Goal: Task Accomplishment & Management: Manage account settings

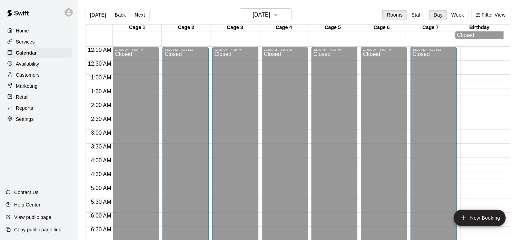
scroll to position [416, 0]
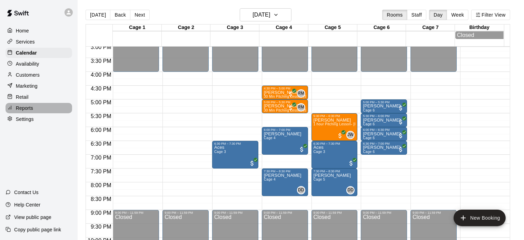
click at [36, 109] on div "Reports" at bounding box center [39, 108] width 67 height 10
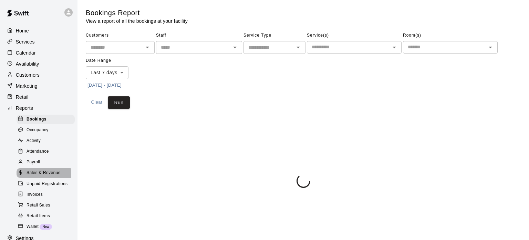
click at [43, 176] on span "Sales & Revenue" at bounding box center [44, 172] width 34 height 7
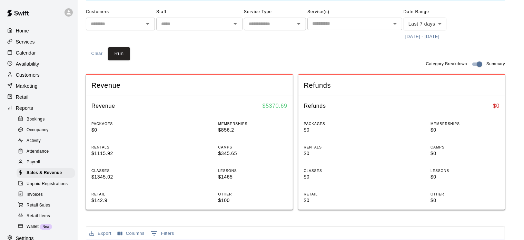
scroll to position [45, 0]
click at [28, 66] on p "Availability" at bounding box center [27, 63] width 23 height 7
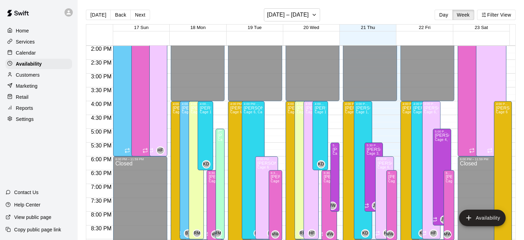
scroll to position [386, 0]
click at [192, 124] on div "[PERSON_NAME] 4, Cage 5, Cage 6, Cage 7" at bounding box center [196, 225] width 11 height 240
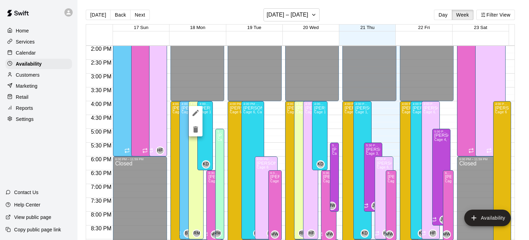
click at [194, 233] on div at bounding box center [264, 120] width 529 height 240
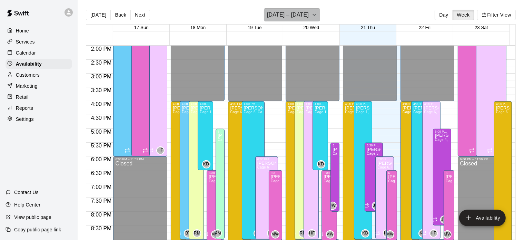
click at [312, 15] on icon "button" at bounding box center [314, 15] width 6 height 8
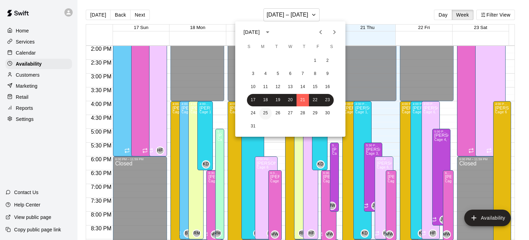
click at [265, 111] on button "25" at bounding box center [266, 113] width 12 height 12
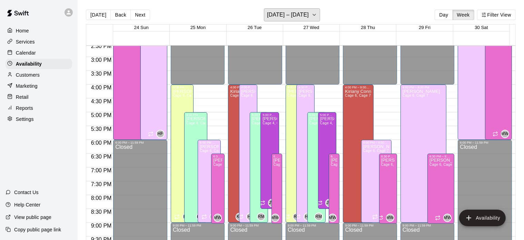
scroll to position [403, 0]
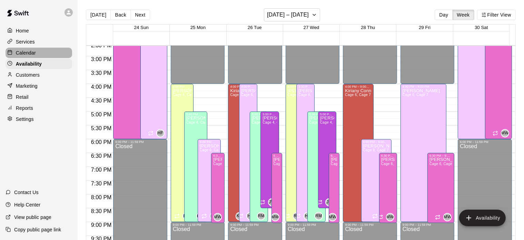
click at [29, 56] on p "Calendar" at bounding box center [26, 52] width 20 height 7
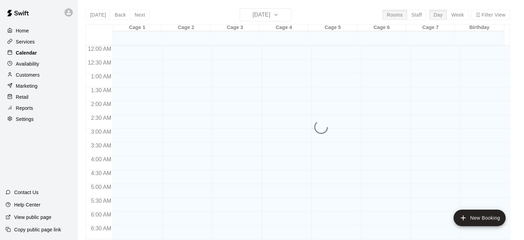
scroll to position [299, 0]
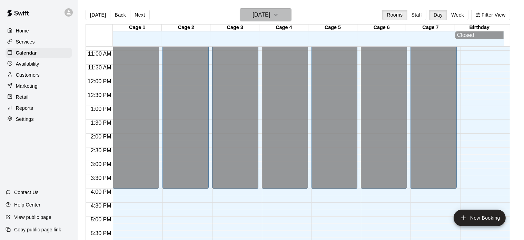
click at [278, 17] on icon "button" at bounding box center [276, 15] width 6 height 8
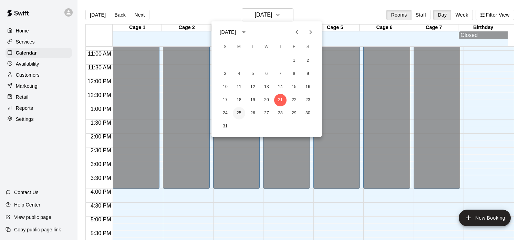
click at [242, 113] on button "25" at bounding box center [239, 113] width 12 height 12
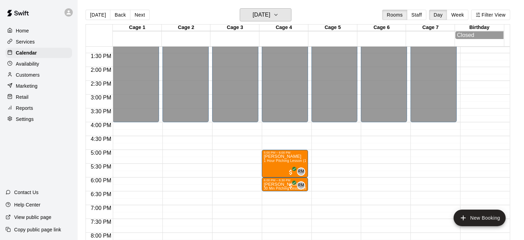
scroll to position [375, 0]
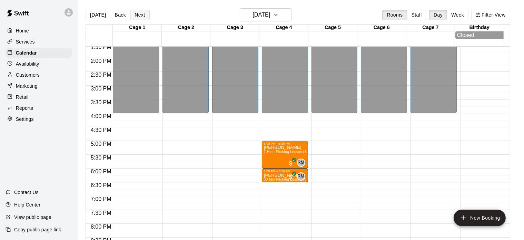
click at [142, 18] on button "Next" at bounding box center [139, 15] width 19 height 10
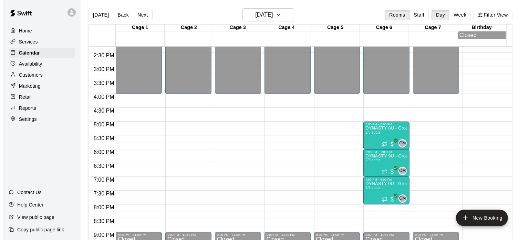
scroll to position [394, 0]
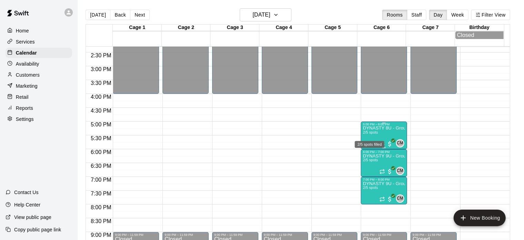
click at [374, 134] on span "2/5 spots" at bounding box center [370, 132] width 15 height 4
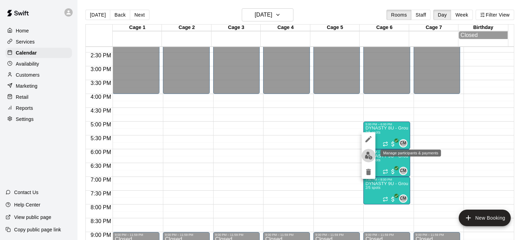
click at [368, 154] on img "edit" at bounding box center [369, 155] width 8 height 8
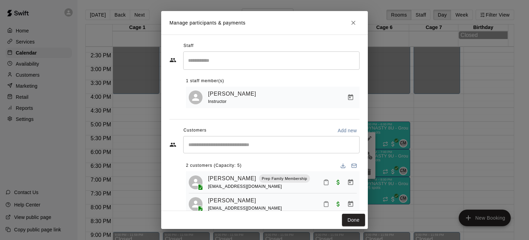
scroll to position [25, 0]
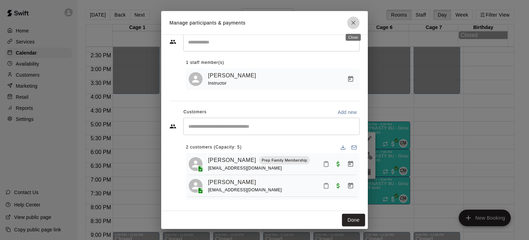
click at [352, 22] on icon "Close" at bounding box center [354, 23] width 4 height 4
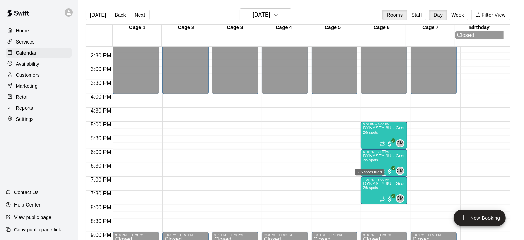
click at [375, 161] on span "2/5 spots" at bounding box center [370, 160] width 15 height 4
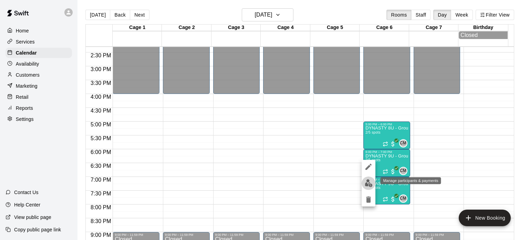
click at [371, 183] on img "edit" at bounding box center [369, 183] width 8 height 8
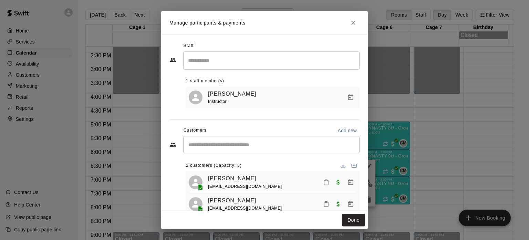
scroll to position [21, 0]
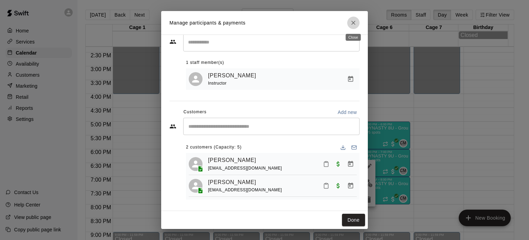
click at [350, 22] on icon "Close" at bounding box center [353, 22] width 7 height 7
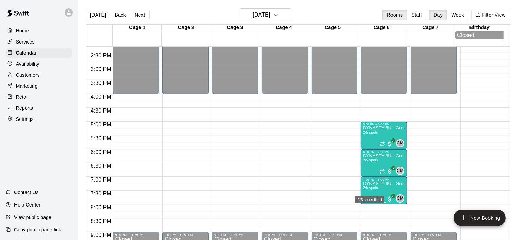
click at [376, 189] on span "2/5 spots" at bounding box center [370, 187] width 15 height 4
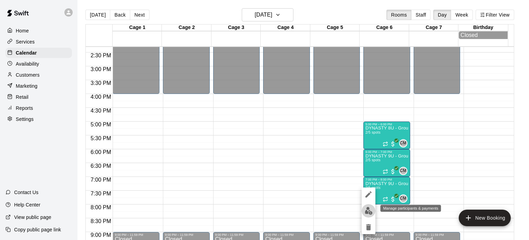
click at [369, 210] on img "edit" at bounding box center [369, 210] width 8 height 8
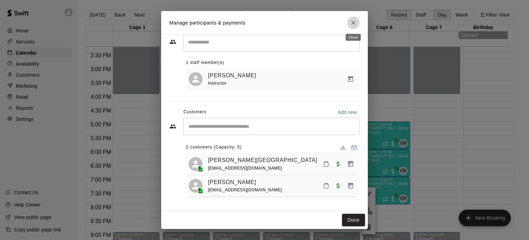
click at [353, 24] on icon "Close" at bounding box center [353, 22] width 7 height 7
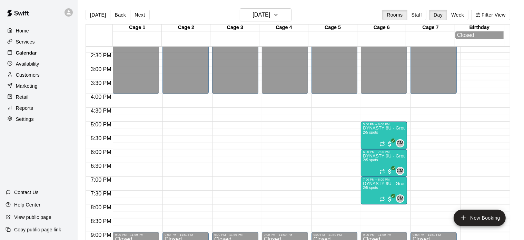
click at [27, 56] on p "Calendar" at bounding box center [26, 52] width 21 height 7
click at [28, 77] on p "Customers" at bounding box center [28, 74] width 24 height 7
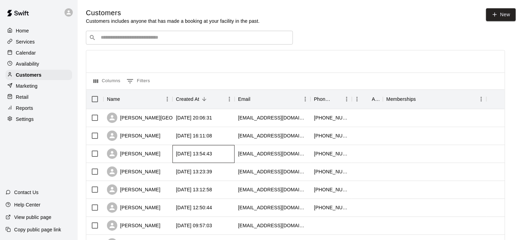
click at [182, 160] on div "[DATE] 13:54:43" at bounding box center [203, 154] width 62 height 18
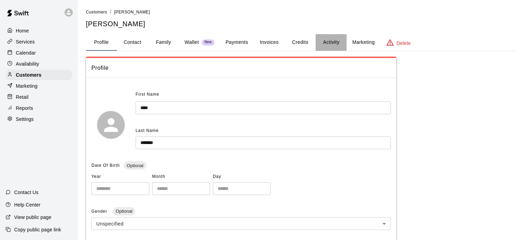
click at [327, 43] on button "Activity" at bounding box center [330, 42] width 31 height 17
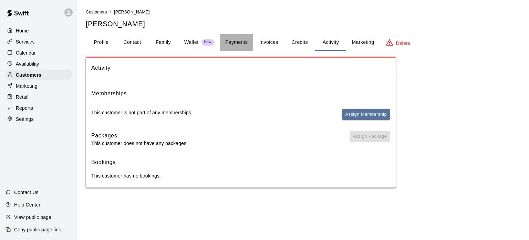
click at [232, 39] on button "Payments" at bounding box center [236, 42] width 33 height 17
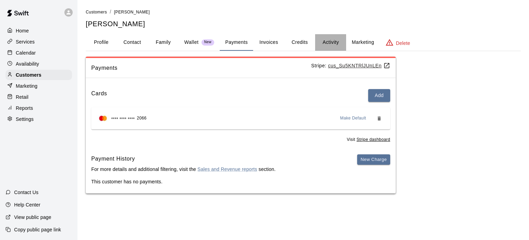
click at [334, 42] on button "Activity" at bounding box center [330, 42] width 31 height 17
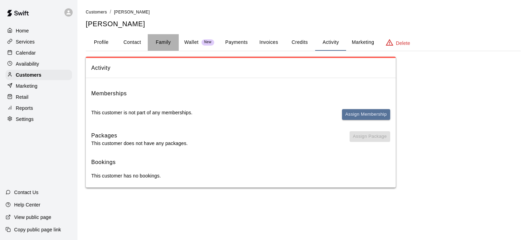
click at [160, 39] on button "Family" at bounding box center [163, 42] width 31 height 17
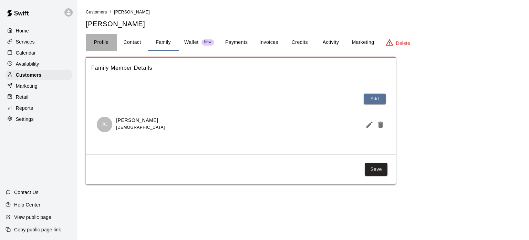
click at [102, 39] on button "Profile" at bounding box center [101, 42] width 31 height 17
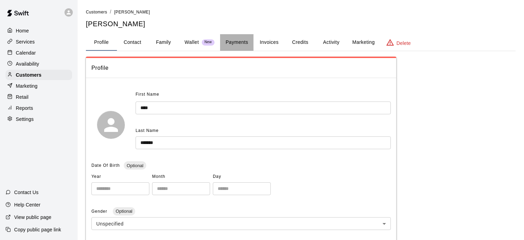
click at [241, 43] on button "Payments" at bounding box center [236, 42] width 33 height 17
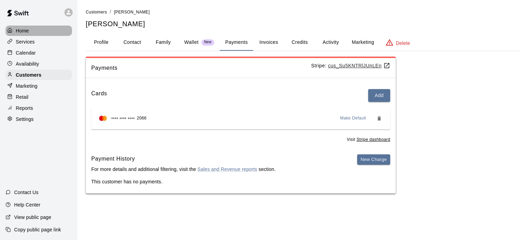
click at [23, 33] on p "Home" at bounding box center [22, 30] width 13 height 7
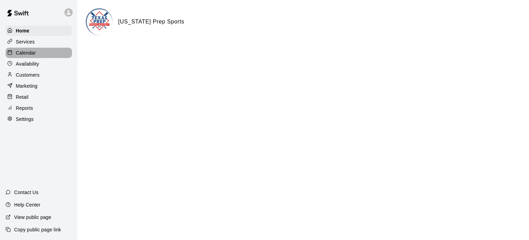
click at [27, 56] on p "Calendar" at bounding box center [26, 52] width 20 height 7
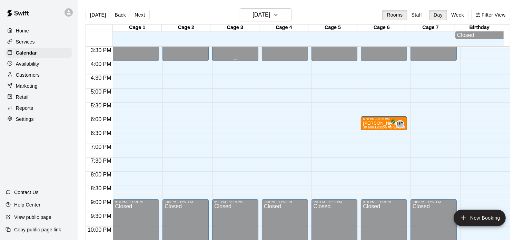
scroll to position [427, 0]
click at [40, 65] on div "Availability" at bounding box center [39, 64] width 67 height 10
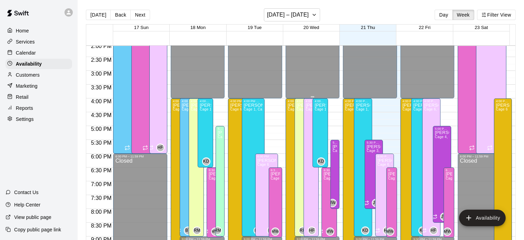
scroll to position [389, 0]
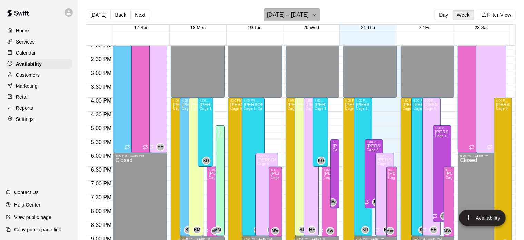
click at [311, 16] on icon "button" at bounding box center [314, 15] width 6 height 8
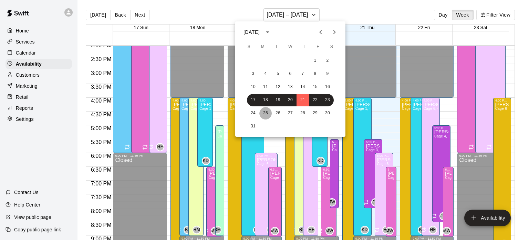
click at [264, 109] on button "25" at bounding box center [266, 113] width 12 height 12
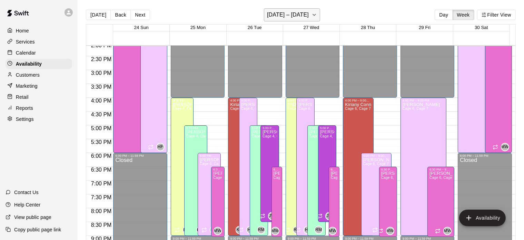
click at [315, 11] on button "[DATE] – [DATE]" at bounding box center [292, 14] width 56 height 13
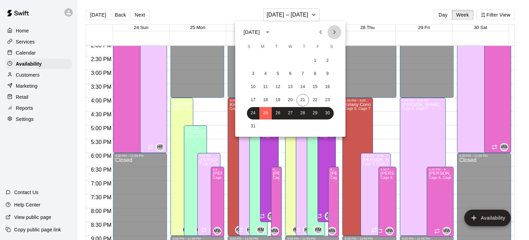
click at [334, 35] on icon "Next month" at bounding box center [335, 32] width 8 height 8
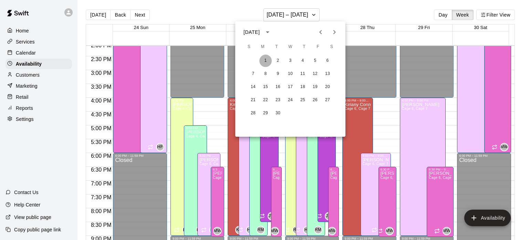
click at [267, 63] on button "1" at bounding box center [266, 60] width 12 height 12
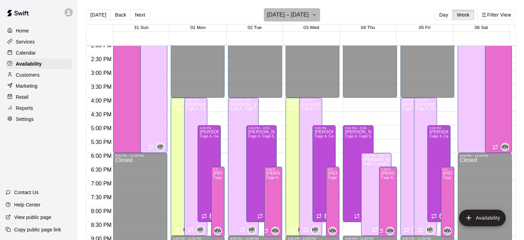
click at [317, 15] on icon "button" at bounding box center [314, 15] width 6 height 8
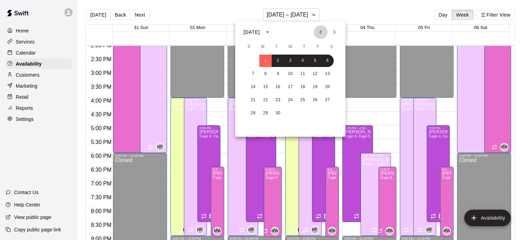
click at [319, 32] on icon "Previous month" at bounding box center [321, 32] width 8 height 8
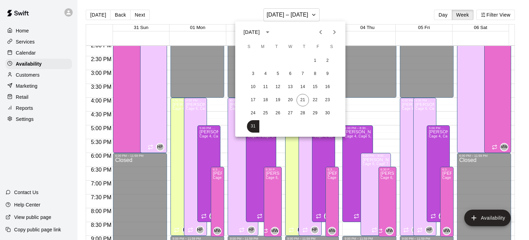
click at [344, 18] on div at bounding box center [264, 120] width 529 height 240
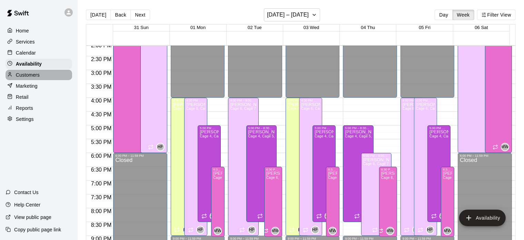
click at [33, 78] on p "Customers" at bounding box center [28, 74] width 24 height 7
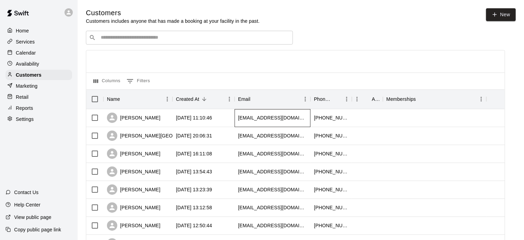
click at [246, 120] on div "[EMAIL_ADDRESS][DOMAIN_NAME]" at bounding box center [272, 117] width 69 height 7
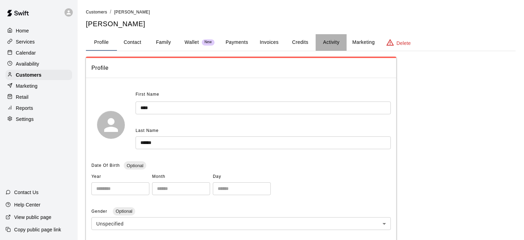
click at [332, 40] on button "Activity" at bounding box center [330, 42] width 31 height 17
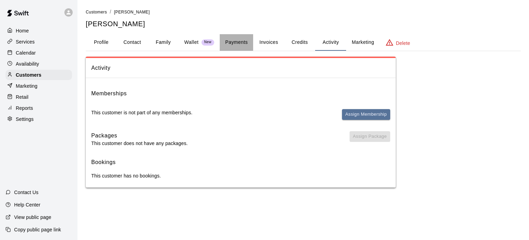
click at [242, 41] on button "Payments" at bounding box center [236, 42] width 33 height 17
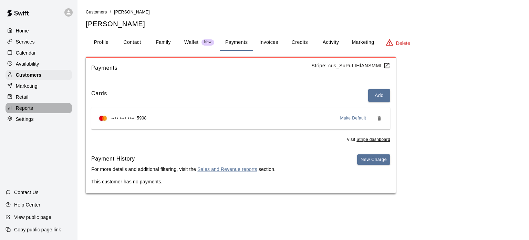
click at [29, 111] on p "Reports" at bounding box center [24, 107] width 17 height 7
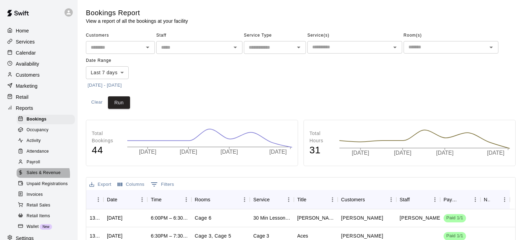
click at [41, 176] on span "Sales & Revenue" at bounding box center [44, 172] width 34 height 7
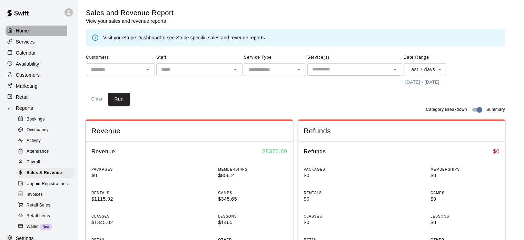
click at [31, 32] on div "Home" at bounding box center [39, 31] width 67 height 10
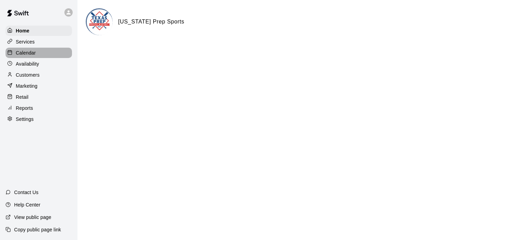
click at [30, 55] on p "Calendar" at bounding box center [26, 52] width 20 height 7
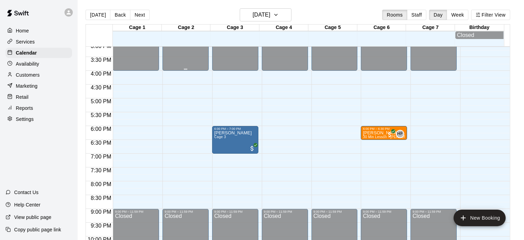
scroll to position [418, 0]
click at [37, 78] on p "Customers" at bounding box center [28, 74] width 24 height 7
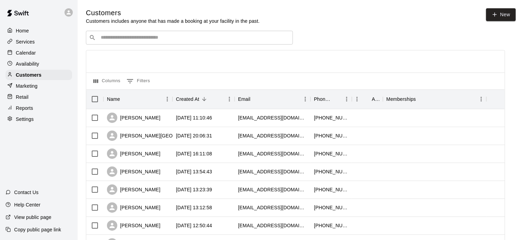
click at [26, 109] on p "Reports" at bounding box center [24, 107] width 17 height 7
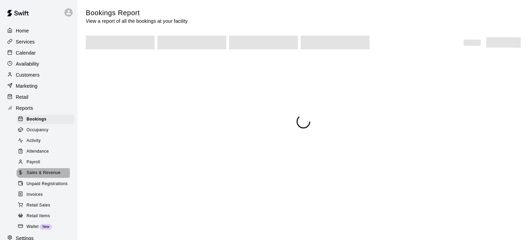
click at [43, 176] on span "Sales & Revenue" at bounding box center [44, 172] width 34 height 7
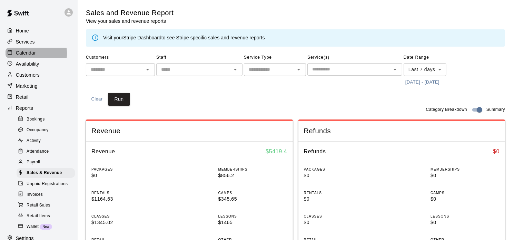
click at [23, 54] on p "Calendar" at bounding box center [26, 52] width 20 height 7
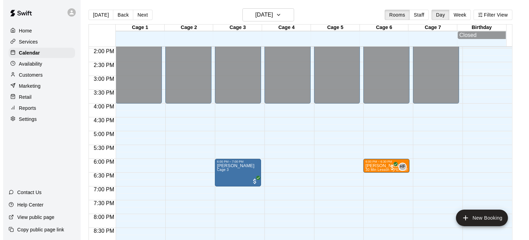
scroll to position [387, 0]
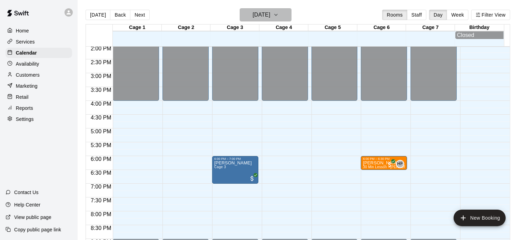
click at [278, 15] on icon "button" at bounding box center [276, 15] width 6 height 8
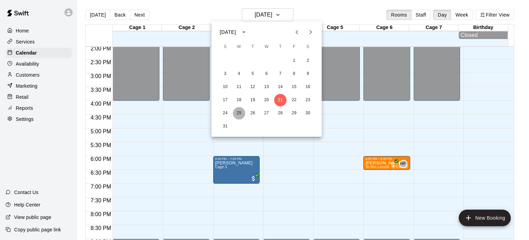
click at [241, 112] on button "25" at bounding box center [239, 113] width 12 height 12
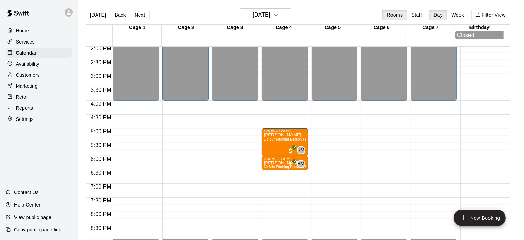
click at [273, 163] on p "[PERSON_NAME]" at bounding box center [285, 163] width 42 height 0
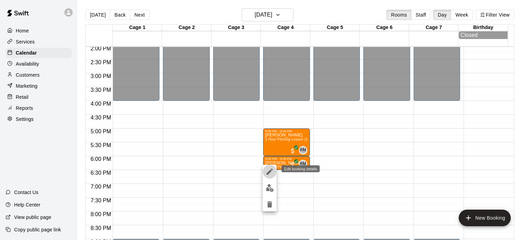
click at [270, 169] on icon "edit" at bounding box center [270, 171] width 6 height 6
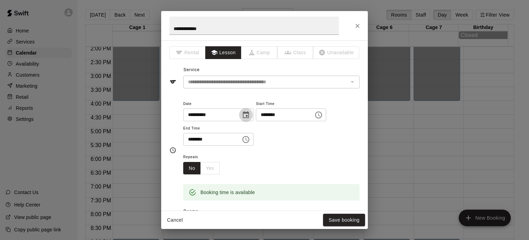
click at [249, 111] on icon "Choose date, selected date is Aug 25, 2025" at bounding box center [246, 114] width 6 height 7
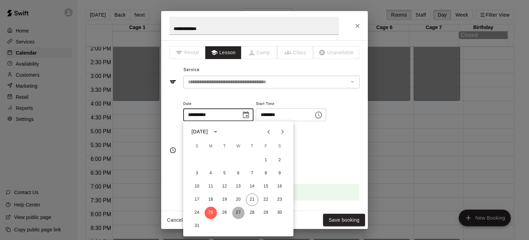
click at [239, 214] on button "27" at bounding box center [238, 212] width 12 height 12
type input "**********"
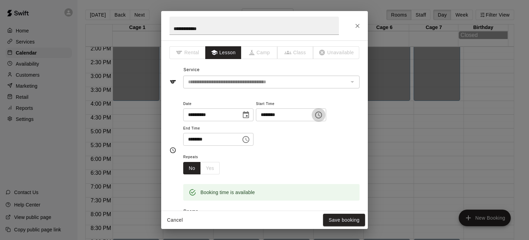
click at [323, 114] on icon "Choose time, selected time is 6:00 PM" at bounding box center [319, 115] width 8 height 8
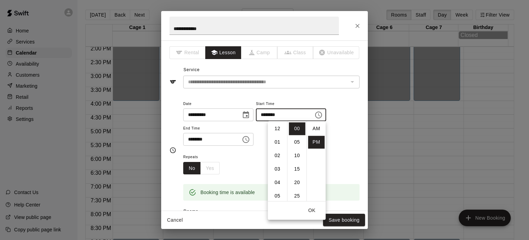
scroll to position [12, 0]
click at [275, 142] on li "04" at bounding box center [278, 141] width 17 height 13
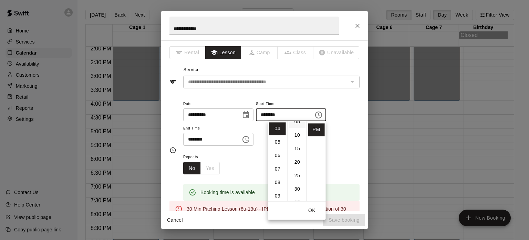
scroll to position [21, 0]
click at [297, 187] on li "30" at bounding box center [297, 188] width 17 height 13
type input "********"
click at [250, 141] on icon "Choose time, selected time is 6:30 PM" at bounding box center [246, 139] width 8 height 8
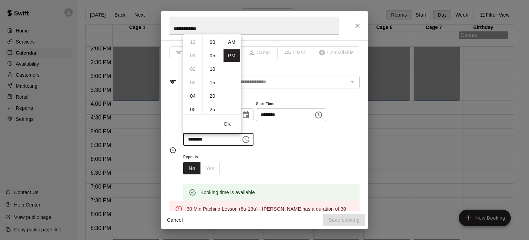
scroll to position [12, 0]
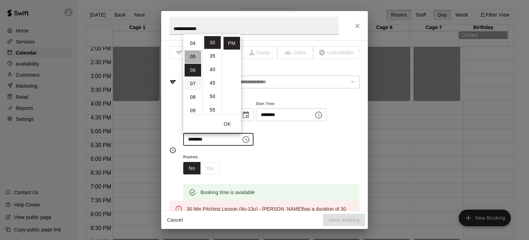
click at [190, 57] on li "05" at bounding box center [193, 56] width 17 height 13
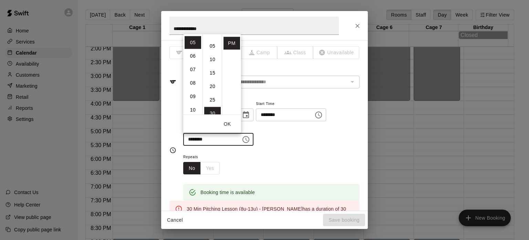
scroll to position [0, 0]
click at [214, 44] on li "00" at bounding box center [212, 41] width 17 height 13
type input "********"
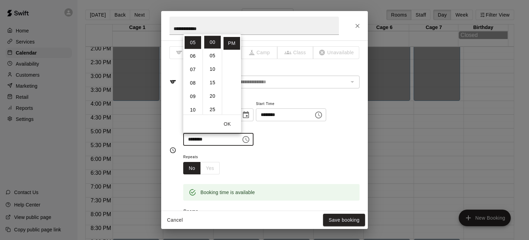
click at [296, 147] on div "**********" at bounding box center [271, 125] width 176 height 53
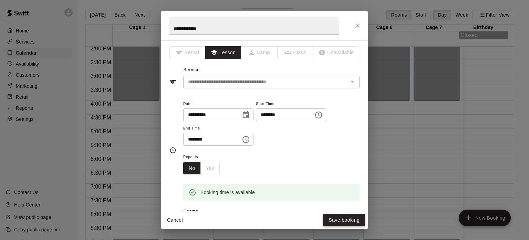
click at [343, 220] on button "Save booking" at bounding box center [344, 219] width 42 height 13
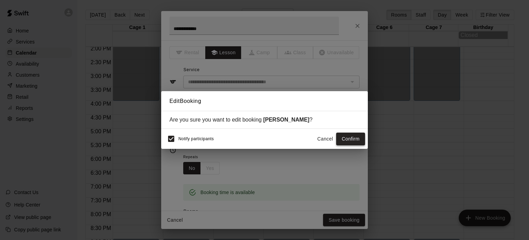
click at [347, 141] on button "Confirm" at bounding box center [350, 138] width 29 height 13
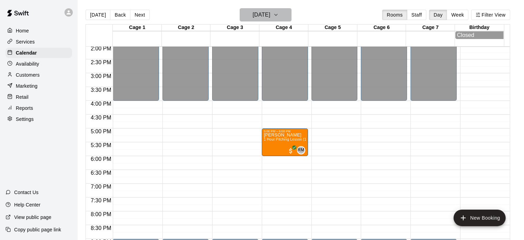
click at [278, 16] on icon "button" at bounding box center [276, 15] width 6 height 8
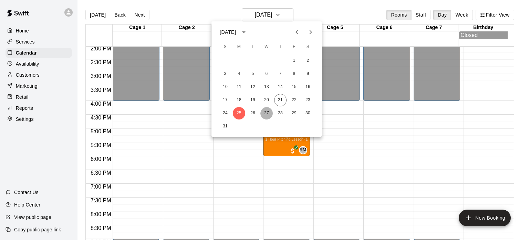
click at [266, 113] on button "27" at bounding box center [267, 113] width 12 height 12
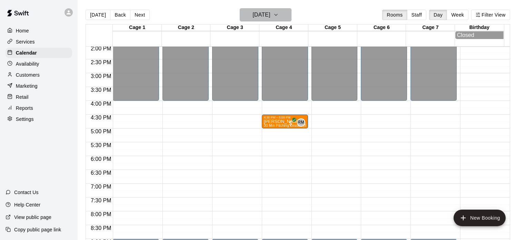
click at [278, 15] on icon "button" at bounding box center [276, 15] width 6 height 8
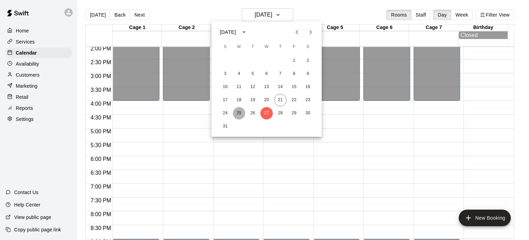
click at [242, 114] on button "25" at bounding box center [239, 113] width 12 height 12
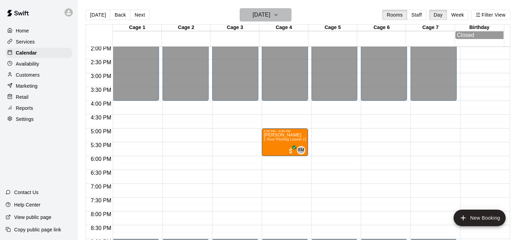
click at [278, 12] on icon "button" at bounding box center [276, 15] width 6 height 8
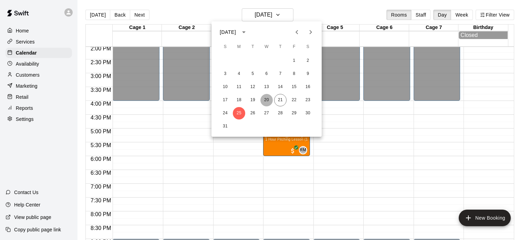
click at [267, 95] on button "20" at bounding box center [267, 100] width 12 height 12
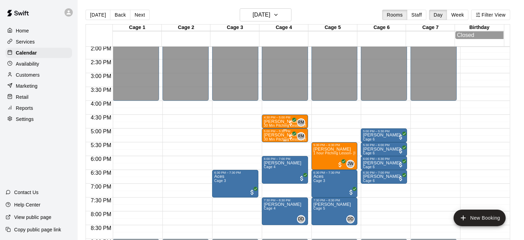
click at [272, 135] on p "[PERSON_NAME]" at bounding box center [285, 135] width 42 height 0
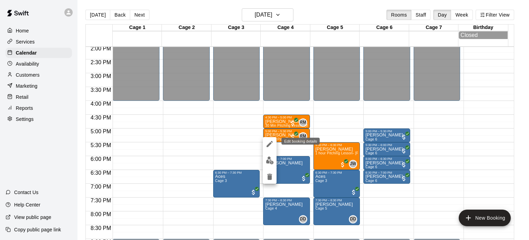
click at [271, 142] on icon "edit" at bounding box center [270, 144] width 8 height 8
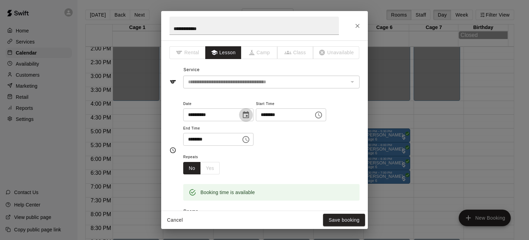
click at [250, 114] on icon "Choose date, selected date is Aug 20, 2025" at bounding box center [246, 115] width 8 height 8
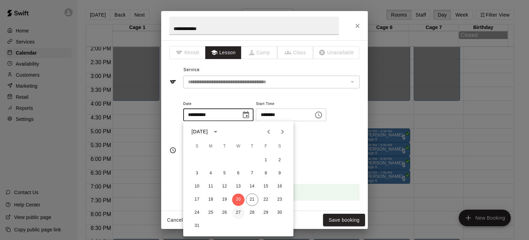
click at [238, 213] on button "27" at bounding box center [238, 212] width 12 height 12
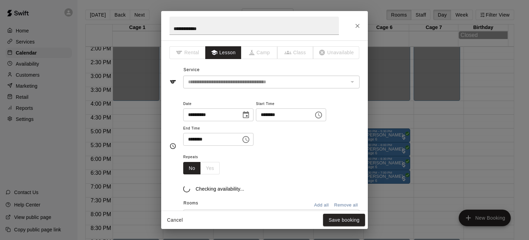
type input "**********"
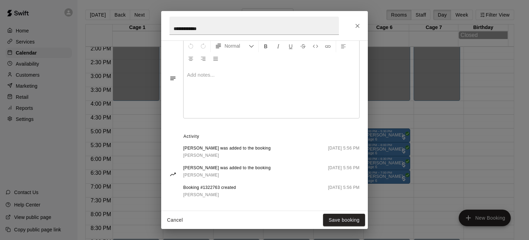
scroll to position [219, 0]
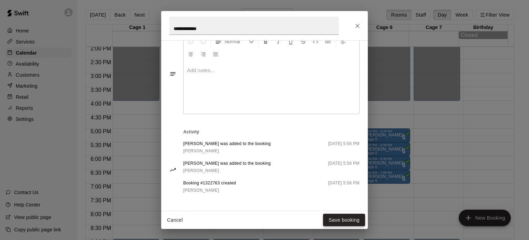
click at [339, 220] on button "Save booking" at bounding box center [344, 219] width 42 height 13
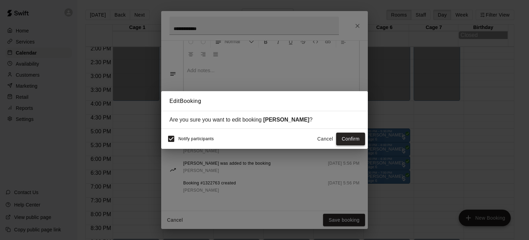
click at [348, 143] on button "Confirm" at bounding box center [350, 138] width 29 height 13
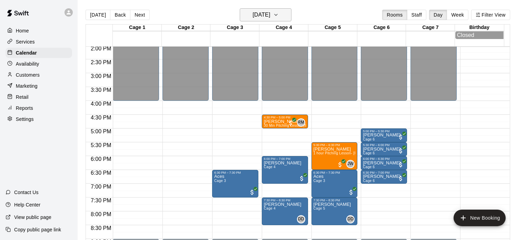
click at [278, 15] on icon "button" at bounding box center [276, 15] width 6 height 8
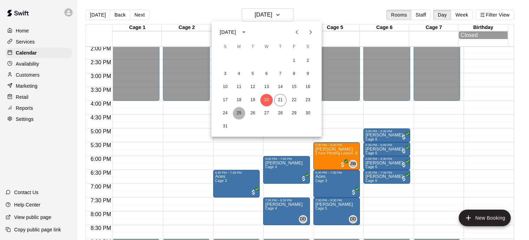
click at [238, 113] on button "25" at bounding box center [239, 113] width 12 height 12
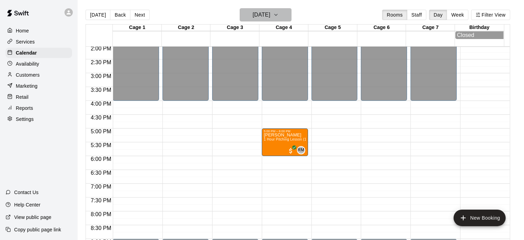
click at [278, 15] on icon "button" at bounding box center [276, 15] width 6 height 8
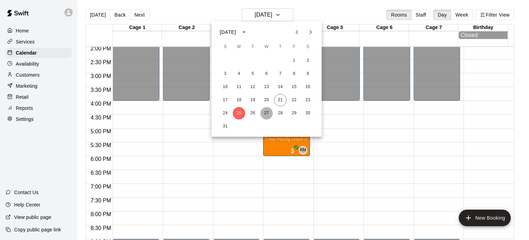
click at [266, 113] on button "27" at bounding box center [267, 113] width 12 height 12
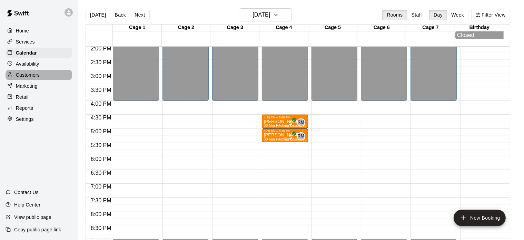
click at [27, 76] on p "Customers" at bounding box center [28, 74] width 24 height 7
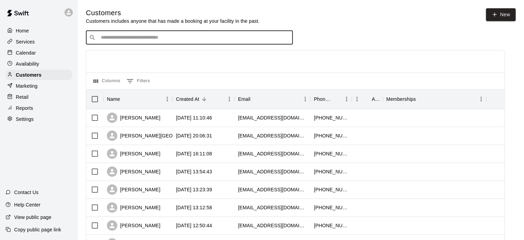
click at [166, 41] on input "Search customers by name or email" at bounding box center [194, 37] width 191 height 7
type input "*****"
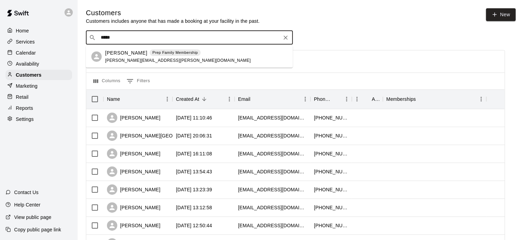
click at [118, 59] on span "[PERSON_NAME][EMAIL_ADDRESS][PERSON_NAME][DOMAIN_NAME]" at bounding box center [177, 60] width 145 height 5
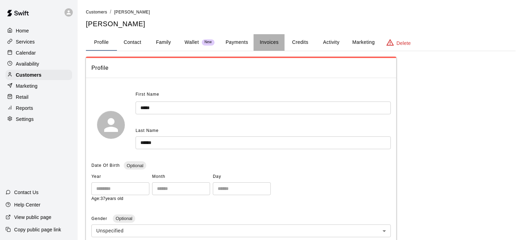
click at [275, 41] on button "Invoices" at bounding box center [268, 42] width 31 height 17
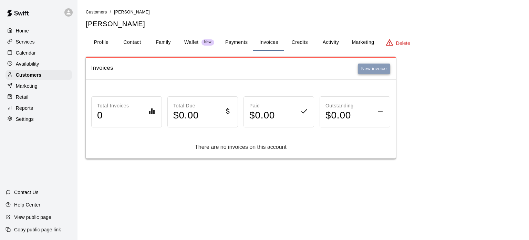
click at [367, 67] on button "New invoice" at bounding box center [374, 68] width 32 height 11
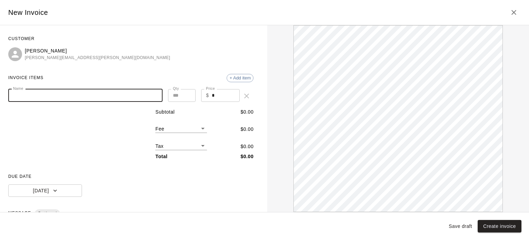
click at [81, 99] on input "Name" at bounding box center [85, 95] width 154 height 13
click at [11, 97] on input "**********" at bounding box center [85, 95] width 154 height 13
type input "**********"
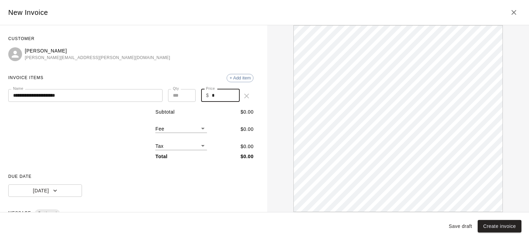
click at [212, 94] on input "*" at bounding box center [226, 95] width 28 height 13
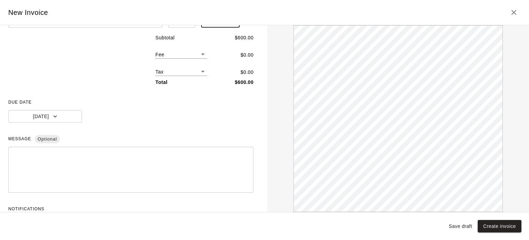
scroll to position [74, 0]
type input "***"
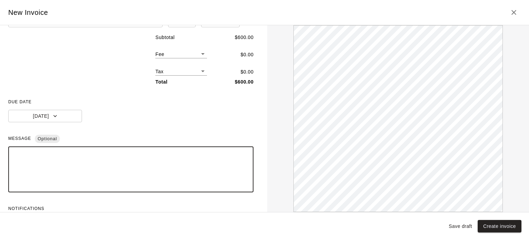
click at [75, 155] on textarea at bounding box center [131, 169] width 236 height 34
click at [36, 176] on textarea "**********" at bounding box center [128, 169] width 230 height 34
click at [32, 183] on textarea "**********" at bounding box center [128, 169] width 230 height 34
type textarea "**********"
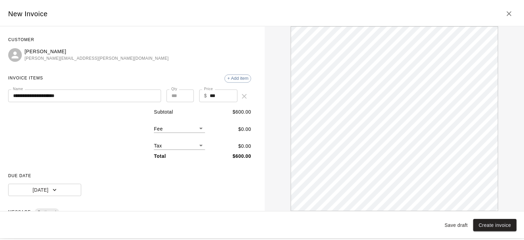
scroll to position [100, 0]
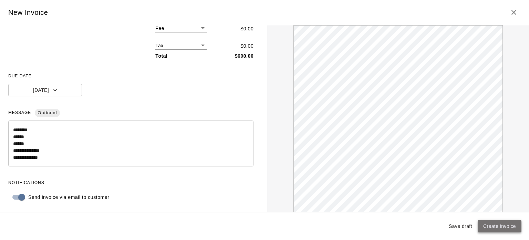
click at [493, 226] on button "Create invoice" at bounding box center [500, 226] width 44 height 13
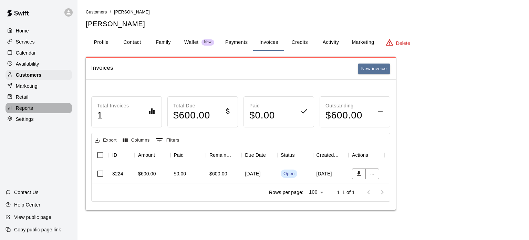
click at [30, 111] on p "Reports" at bounding box center [24, 107] width 17 height 7
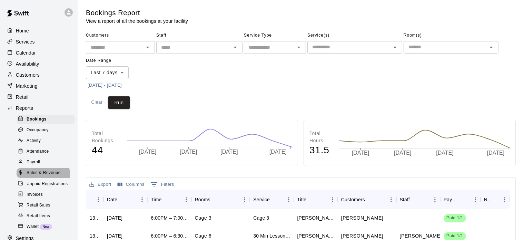
click at [39, 176] on span "Sales & Revenue" at bounding box center [44, 172] width 34 height 7
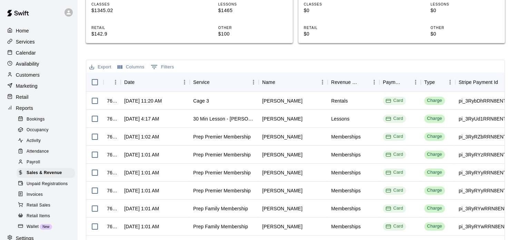
scroll to position [211, 0]
click at [40, 199] on div "Invoices" at bounding box center [46, 195] width 58 height 10
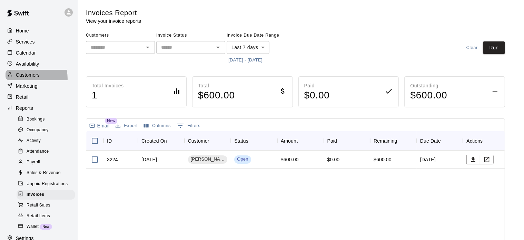
click at [22, 80] on div "Customers" at bounding box center [39, 75] width 67 height 10
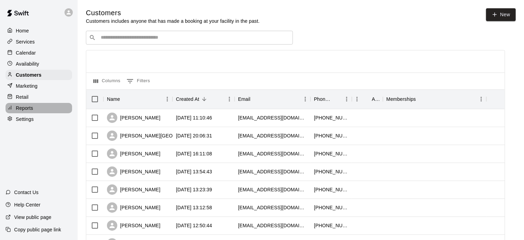
click at [21, 110] on p "Reports" at bounding box center [24, 107] width 17 height 7
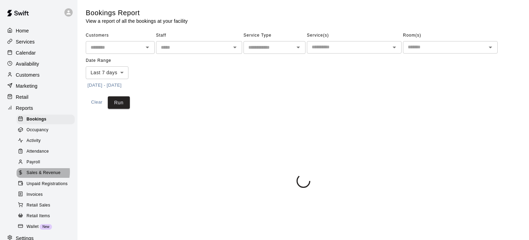
click at [38, 176] on span "Sales & Revenue" at bounding box center [44, 172] width 34 height 7
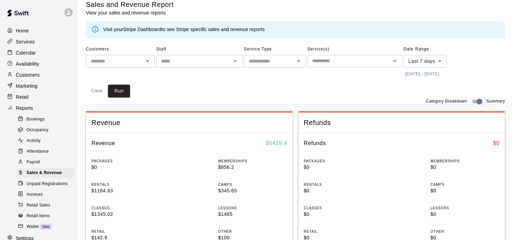
scroll to position [6, 0]
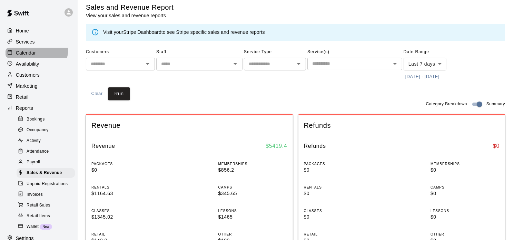
click at [34, 50] on div "Calendar" at bounding box center [39, 53] width 67 height 10
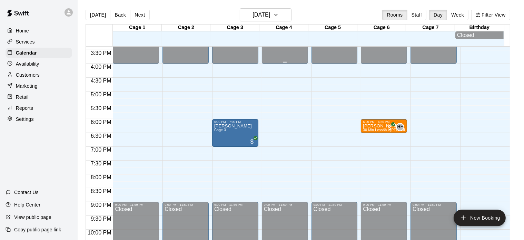
scroll to position [425, 0]
click at [278, 16] on icon "button" at bounding box center [276, 15] width 6 height 8
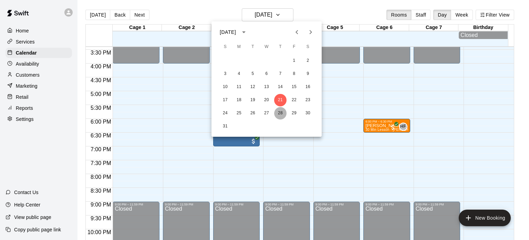
click at [279, 112] on button "28" at bounding box center [280, 113] width 12 height 12
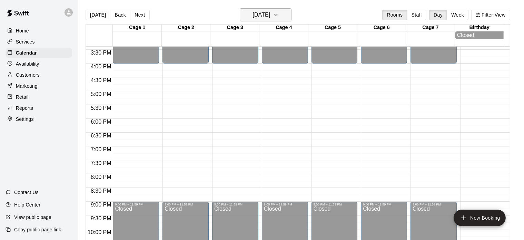
click at [278, 17] on icon "button" at bounding box center [276, 15] width 6 height 8
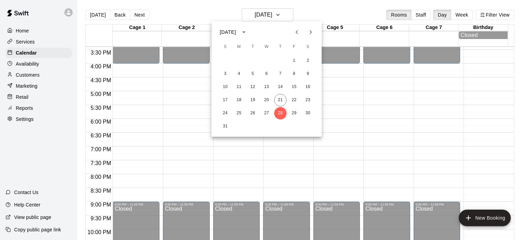
click at [312, 35] on icon "Next month" at bounding box center [311, 32] width 8 height 8
click at [280, 60] on button "4" at bounding box center [280, 60] width 12 height 12
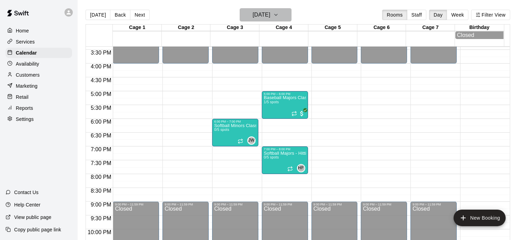
click at [278, 15] on icon "button" at bounding box center [276, 15] width 6 height 8
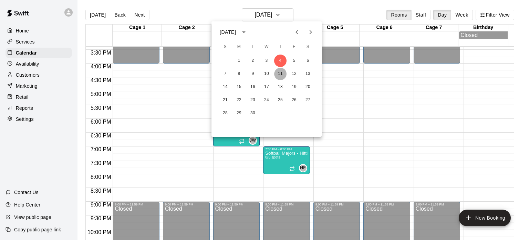
click at [280, 74] on button "11" at bounding box center [280, 74] width 12 height 12
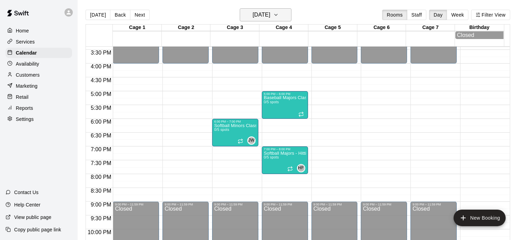
click at [278, 17] on icon "button" at bounding box center [276, 15] width 6 height 8
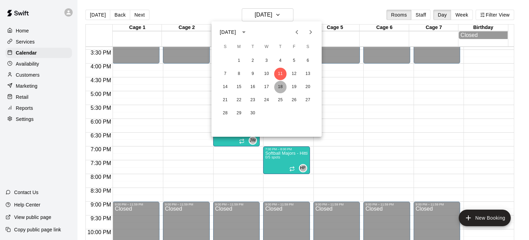
click at [283, 84] on button "18" at bounding box center [280, 87] width 12 height 12
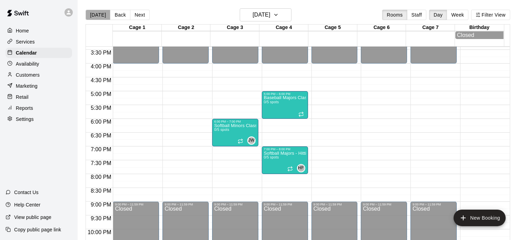
click at [100, 19] on button "[DATE]" at bounding box center [97, 15] width 25 height 10
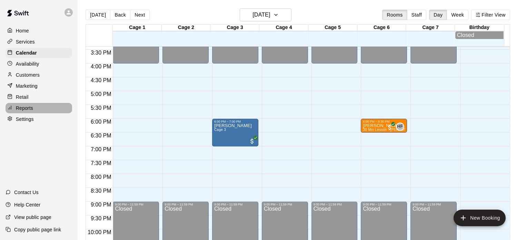
click at [33, 109] on div "Reports" at bounding box center [39, 108] width 67 height 10
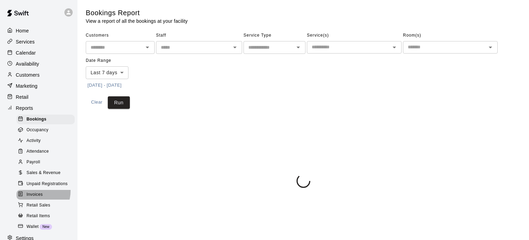
click at [35, 199] on div "Invoices" at bounding box center [46, 195] width 58 height 10
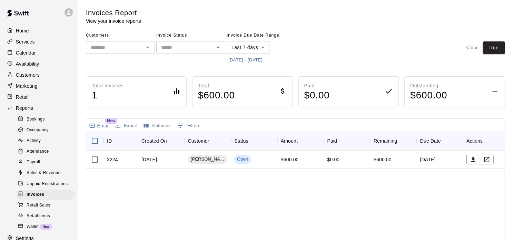
click at [34, 176] on span "Sales & Revenue" at bounding box center [44, 172] width 34 height 7
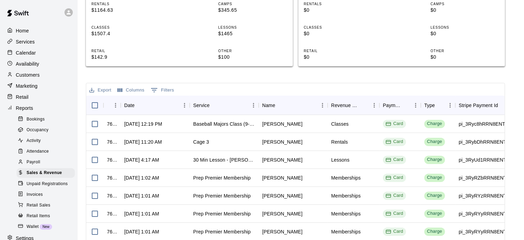
scroll to position [189, 0]
click at [34, 55] on p "Calendar" at bounding box center [26, 52] width 20 height 7
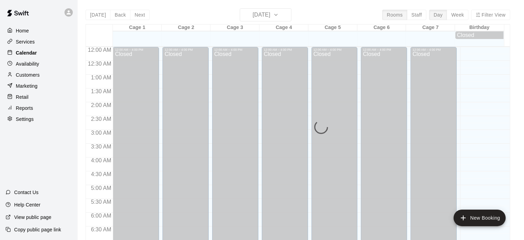
scroll to position [342, 0]
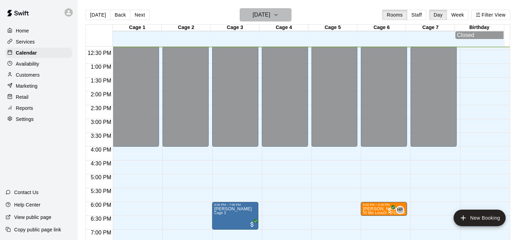
click at [270, 16] on h6 "[DATE]" at bounding box center [261, 15] width 18 height 10
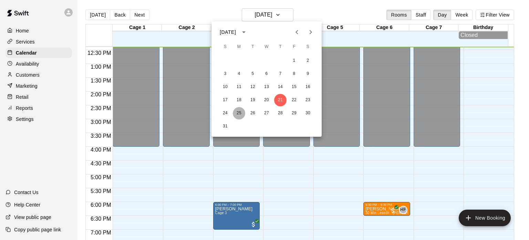
click at [241, 113] on button "25" at bounding box center [239, 113] width 12 height 12
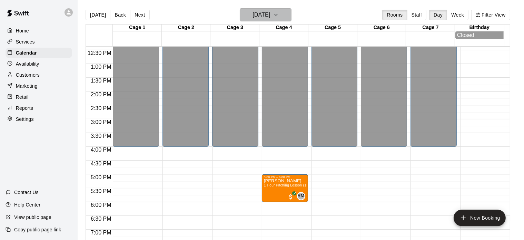
click at [278, 13] on icon "button" at bounding box center [276, 15] width 6 height 8
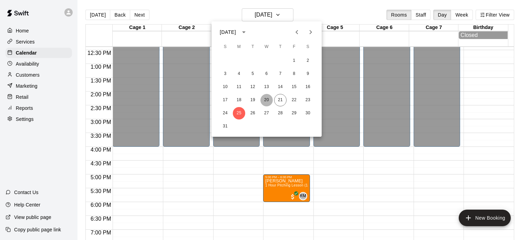
click at [269, 99] on button "20" at bounding box center [267, 100] width 12 height 12
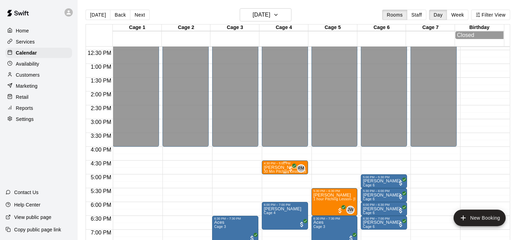
click at [280, 167] on p "[PERSON_NAME]" at bounding box center [285, 167] width 42 height 0
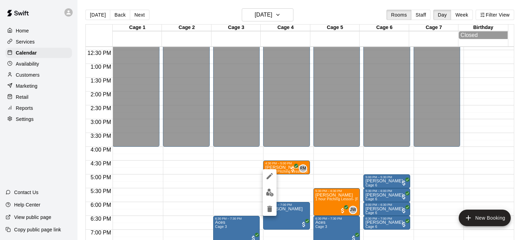
click at [40, 78] on div at bounding box center [264, 120] width 529 height 240
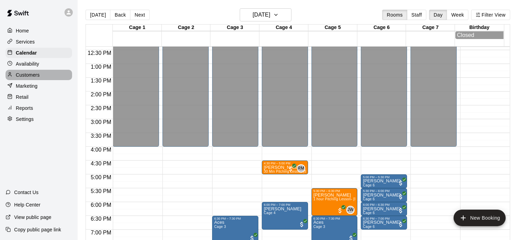
click at [28, 75] on p "Customers" at bounding box center [28, 74] width 24 height 7
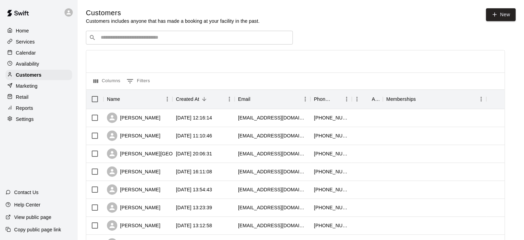
click at [128, 42] on div "​ ​" at bounding box center [189, 38] width 207 height 14
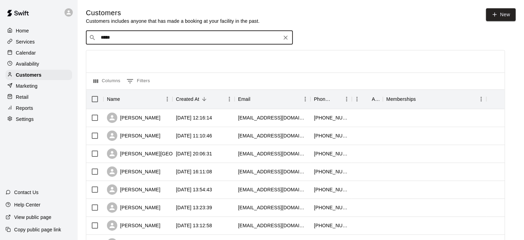
type input "******"
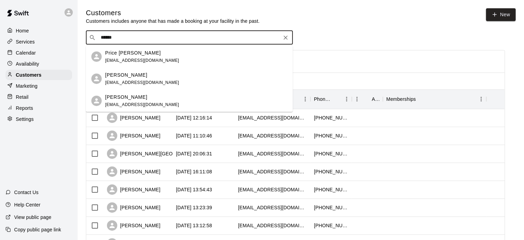
click at [120, 81] on span "christopherboozer@gmail.com" at bounding box center [142, 82] width 74 height 5
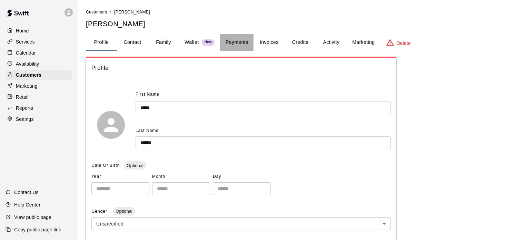
click at [241, 39] on button "Payments" at bounding box center [236, 42] width 33 height 17
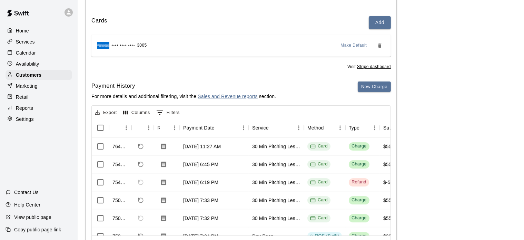
scroll to position [87, 0]
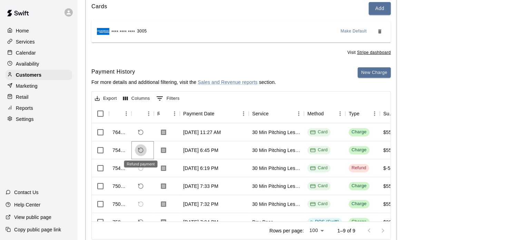
click at [144, 150] on button "Refund payment" at bounding box center [141, 150] width 12 height 12
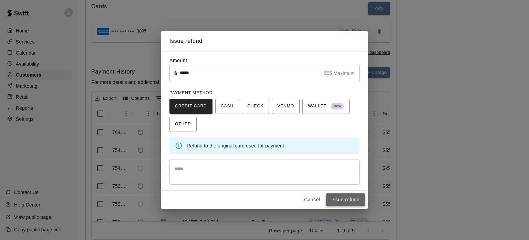
click at [339, 200] on button "Issue refund" at bounding box center [345, 199] width 39 height 13
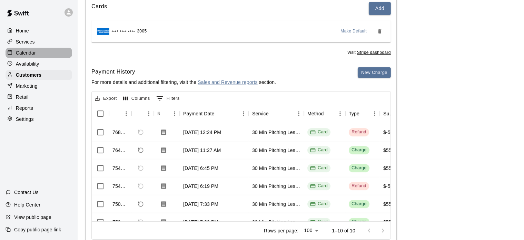
click at [28, 51] on p "Calendar" at bounding box center [26, 52] width 20 height 7
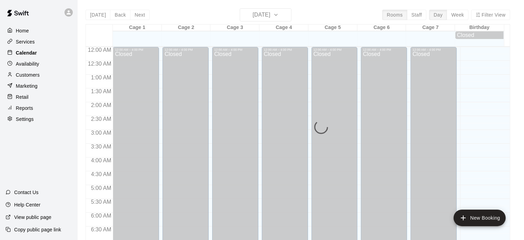
scroll to position [342, 0]
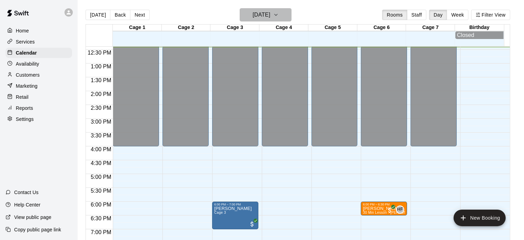
click at [278, 14] on icon "button" at bounding box center [276, 15] width 6 height 8
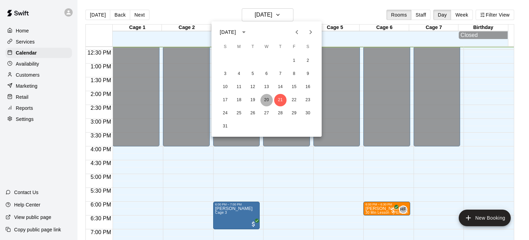
click at [265, 97] on button "20" at bounding box center [267, 100] width 12 height 12
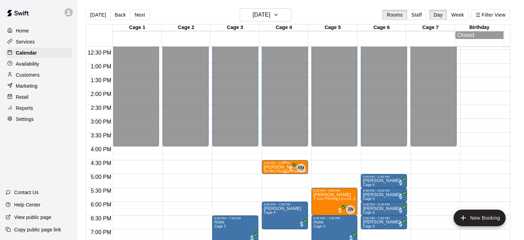
click at [285, 171] on span "30 Min Pitching Lesson (8u-13u) - [PERSON_NAME]" at bounding box center [307, 171] width 87 height 4
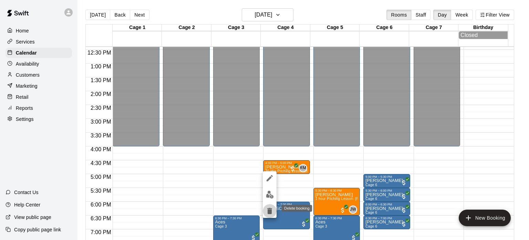
click at [270, 211] on icon "delete" at bounding box center [269, 210] width 5 height 6
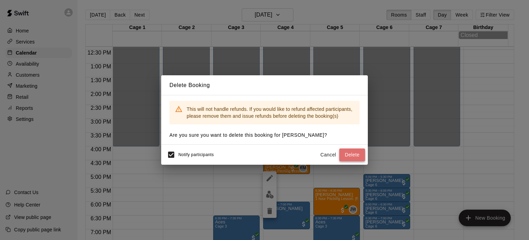
click at [346, 155] on button "Delete" at bounding box center [352, 154] width 26 height 13
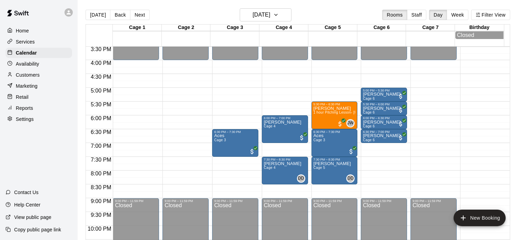
scroll to position [393, 0]
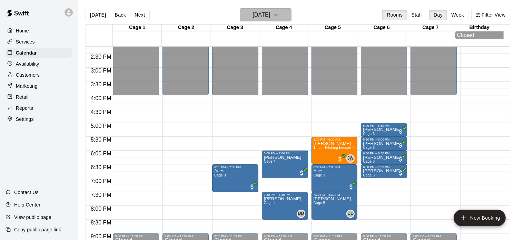
click at [278, 17] on icon "button" at bounding box center [276, 15] width 6 height 8
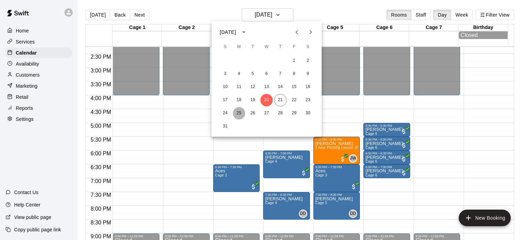
click at [237, 112] on button "25" at bounding box center [239, 113] width 12 height 12
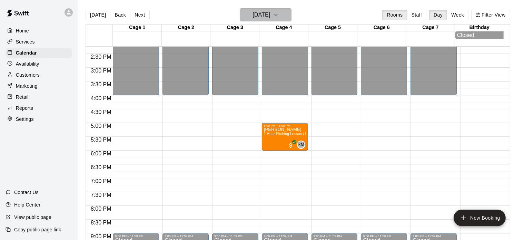
click at [288, 20] on button "[DATE]" at bounding box center [266, 14] width 52 height 13
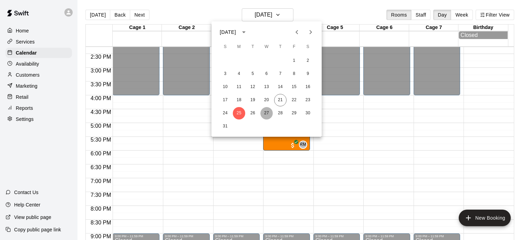
click at [269, 110] on button "27" at bounding box center [267, 113] width 12 height 12
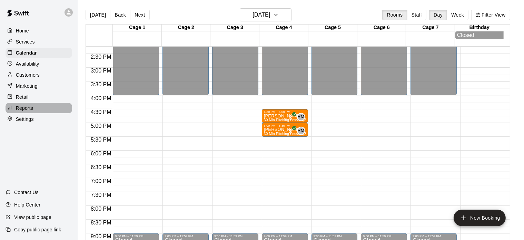
click at [27, 111] on p "Reports" at bounding box center [24, 107] width 17 height 7
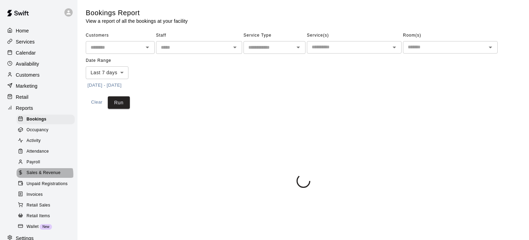
click at [44, 176] on span "Sales & Revenue" at bounding box center [44, 172] width 34 height 7
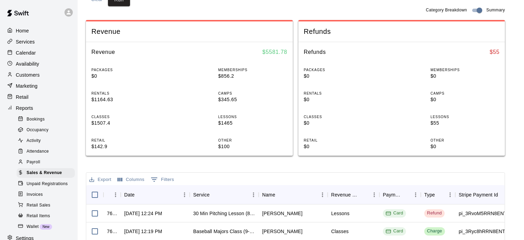
scroll to position [98, 0]
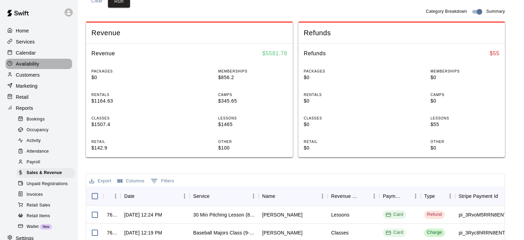
click at [41, 65] on div "Availability" at bounding box center [39, 64] width 67 height 10
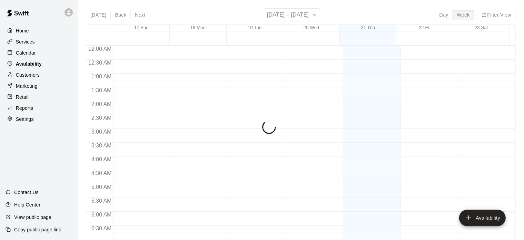
scroll to position [342, 0]
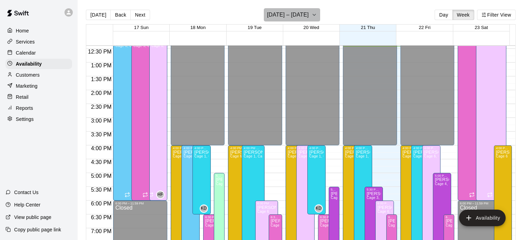
click at [311, 14] on icon "button" at bounding box center [314, 15] width 6 height 8
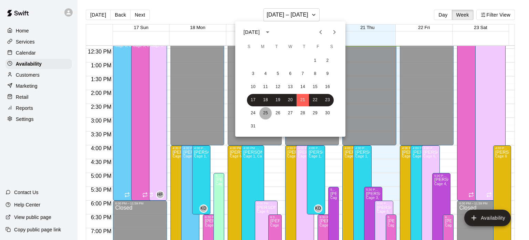
click at [265, 112] on button "25" at bounding box center [266, 113] width 12 height 12
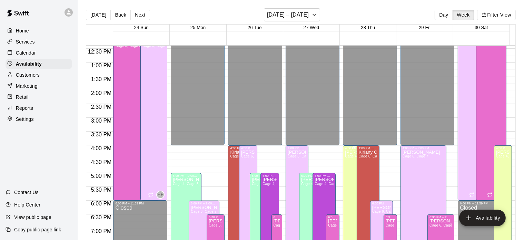
click at [345, 154] on span "Cage 4" at bounding box center [351, 156] width 12 height 4
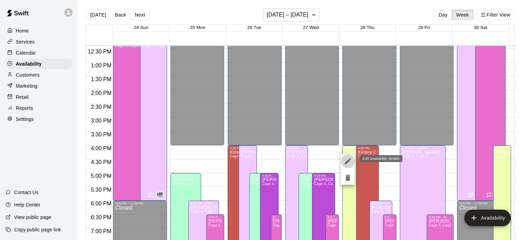
click at [347, 160] on icon "edit" at bounding box center [348, 161] width 8 height 8
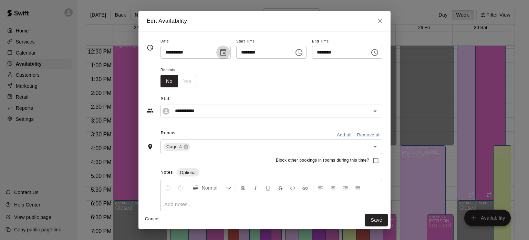
click at [220, 53] on icon "Choose date, selected date is Aug 28, 2025" at bounding box center [223, 52] width 6 height 7
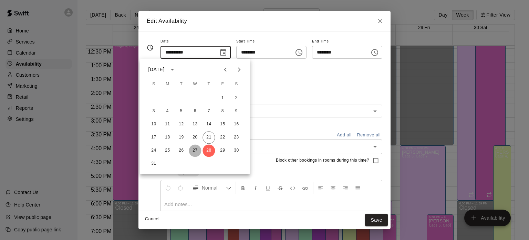
click at [194, 148] on button "27" at bounding box center [195, 150] width 12 height 12
type input "**********"
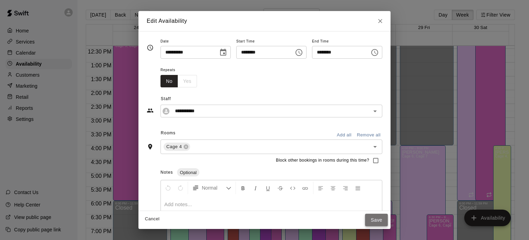
click at [388, 218] on button "Save" at bounding box center [376, 219] width 23 height 13
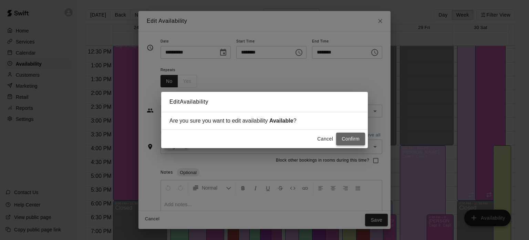
click at [348, 139] on button "Confirm" at bounding box center [350, 138] width 29 height 13
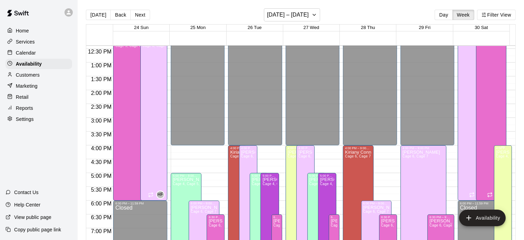
click at [498, 152] on p "[PERSON_NAME]" at bounding box center [503, 152] width 14 height 0
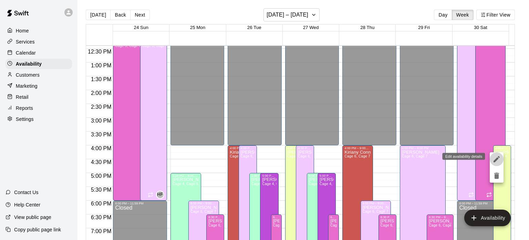
click at [498, 155] on icon "edit" at bounding box center [497, 159] width 8 height 8
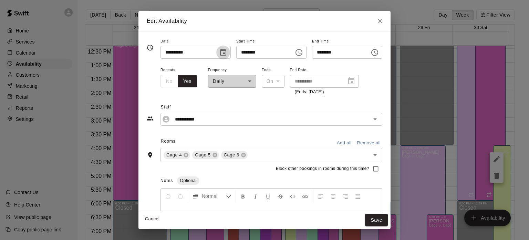
click at [220, 54] on icon "Choose date, selected date is Aug 30, 2025" at bounding box center [223, 52] width 6 height 7
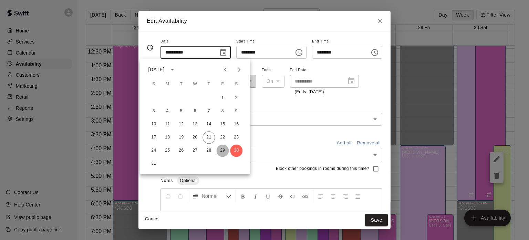
click at [221, 147] on button "29" at bounding box center [222, 150] width 12 height 12
type input "**********"
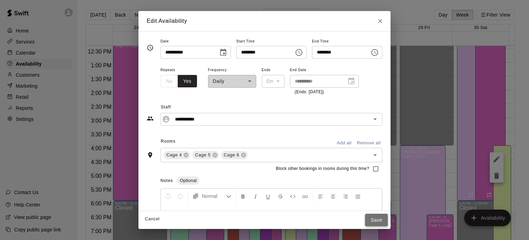
click at [388, 220] on button "Save" at bounding box center [376, 219] width 23 height 13
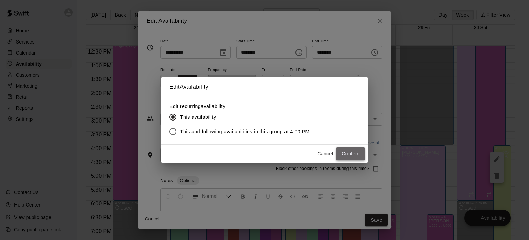
click at [356, 155] on button "Confirm" at bounding box center [350, 153] width 29 height 13
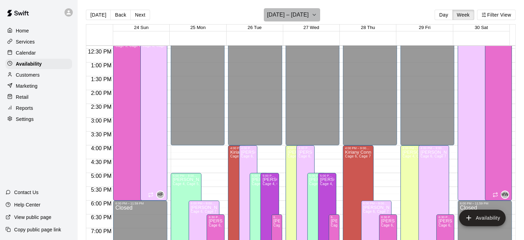
click at [313, 15] on icon "button" at bounding box center [314, 15] width 6 height 8
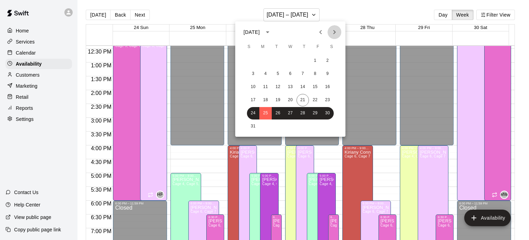
click at [333, 37] on button "Next month" at bounding box center [335, 32] width 14 height 14
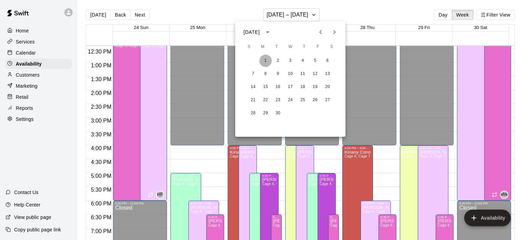
click at [264, 58] on button "1" at bounding box center [266, 60] width 12 height 12
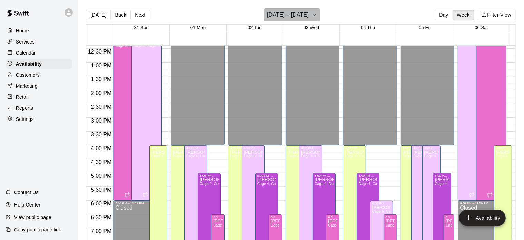
click at [317, 16] on icon "button" at bounding box center [314, 15] width 6 height 8
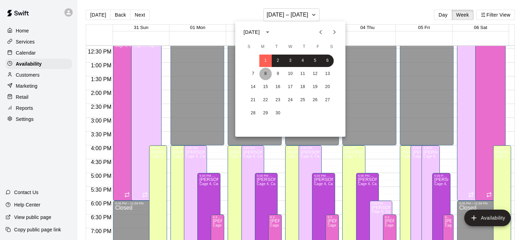
click at [268, 73] on button "8" at bounding box center [266, 74] width 12 height 12
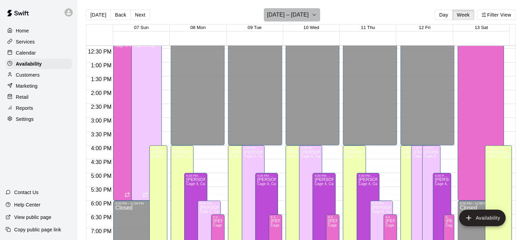
click at [313, 17] on icon "button" at bounding box center [314, 15] width 6 height 8
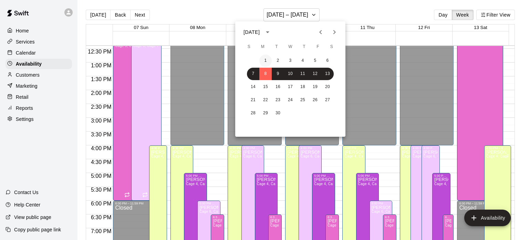
click at [267, 60] on button "1" at bounding box center [266, 60] width 12 height 12
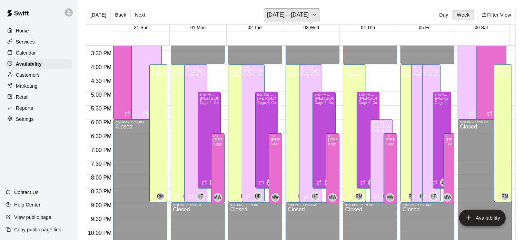
scroll to position [423, 0]
click at [159, 155] on div "Reid Morgan Cage 4, Cage 5, Cage 6" at bounding box center [158, 188] width 14 height 240
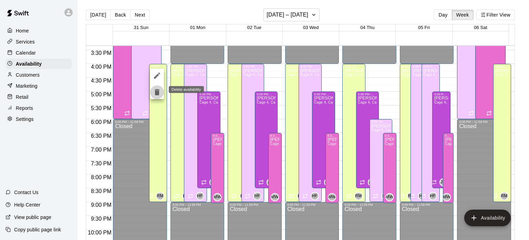
click at [158, 93] on icon "delete" at bounding box center [157, 92] width 5 height 6
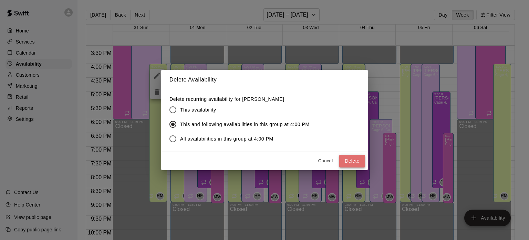
click at [351, 160] on button "Delete" at bounding box center [352, 160] width 26 height 13
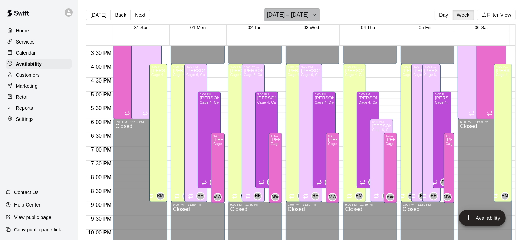
click at [317, 15] on icon "button" at bounding box center [314, 15] width 6 height 8
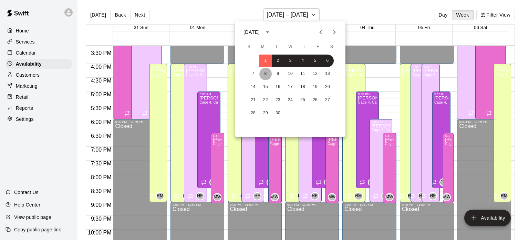
click at [267, 72] on button "8" at bounding box center [266, 74] width 12 height 12
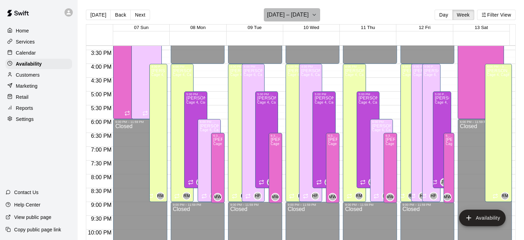
click at [311, 19] on button "September 07 – 13" at bounding box center [292, 14] width 56 height 13
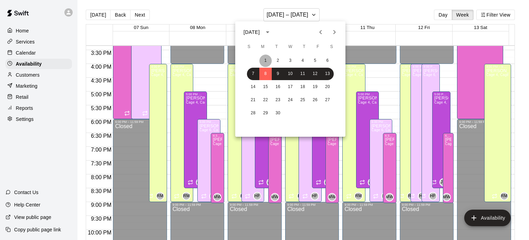
click at [268, 58] on button "1" at bounding box center [266, 60] width 12 height 12
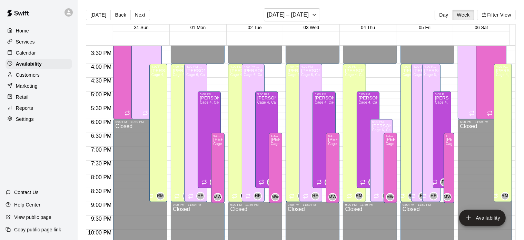
click at [155, 157] on div "Reid Morgan Cage 4, Cage 5, Cage 6" at bounding box center [158, 188] width 14 height 240
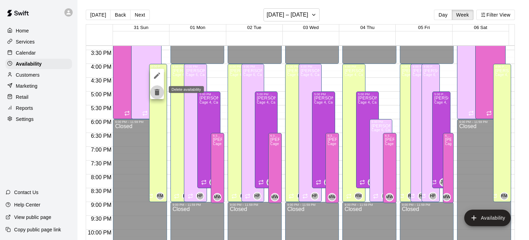
click at [158, 96] on button "delete" at bounding box center [157, 92] width 14 height 14
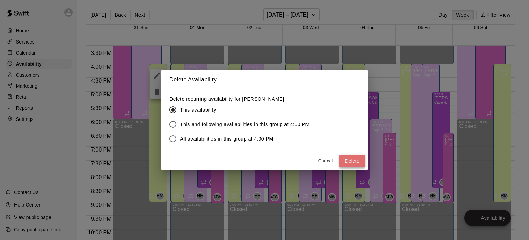
click at [346, 162] on button "Delete" at bounding box center [352, 160] width 26 height 13
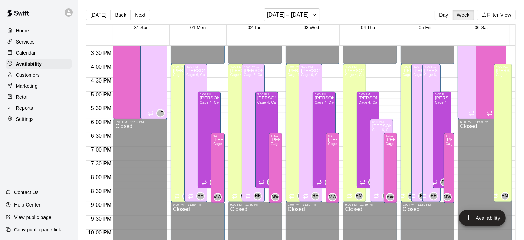
click at [179, 90] on div "Reid Morgan Cage 4, Cage 5, Cage 6" at bounding box center [182, 188] width 19 height 240
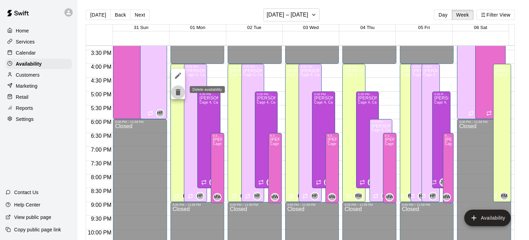
click at [179, 89] on icon "delete" at bounding box center [178, 92] width 8 height 8
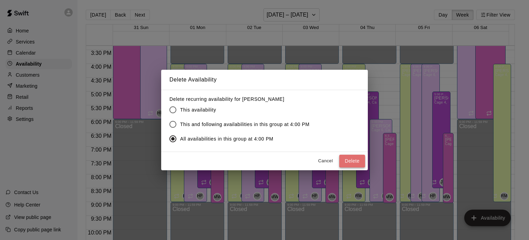
click at [348, 163] on button "Delete" at bounding box center [352, 160] width 26 height 13
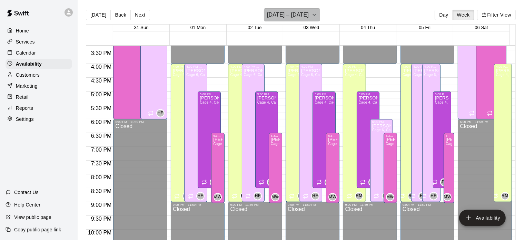
click at [289, 17] on h6 "[DATE] – [DATE]" at bounding box center [288, 15] width 42 height 10
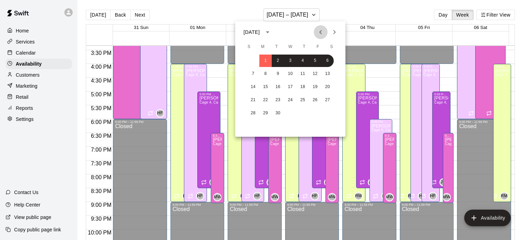
click at [324, 31] on icon "Previous month" at bounding box center [321, 32] width 8 height 8
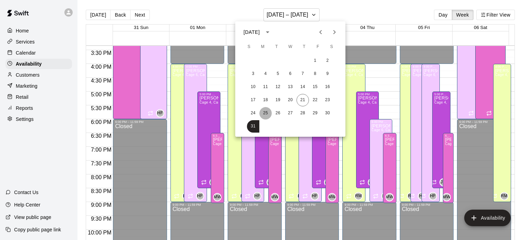
click at [266, 112] on button "25" at bounding box center [266, 113] width 12 height 12
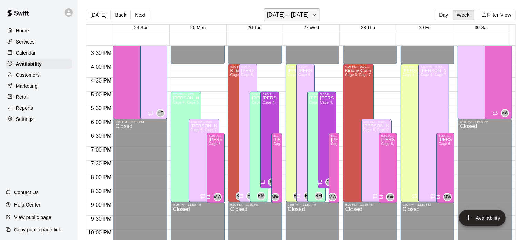
click at [311, 19] on button "[DATE] – [DATE]" at bounding box center [292, 14] width 56 height 13
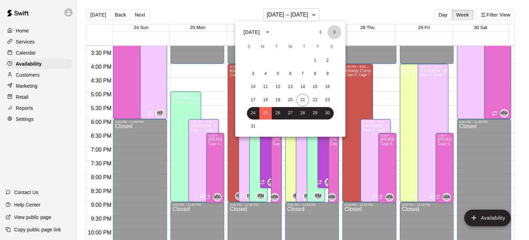
click at [333, 32] on icon "Next month" at bounding box center [335, 32] width 8 height 8
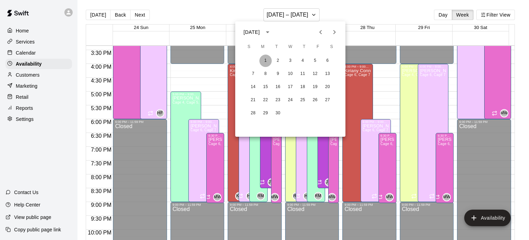
click at [270, 57] on button "1" at bounding box center [266, 60] width 12 height 12
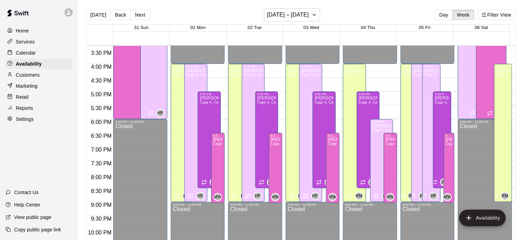
click at [178, 83] on div "Reid Morgan Cage 4, Cage 5, Cage 6" at bounding box center [182, 188] width 19 height 240
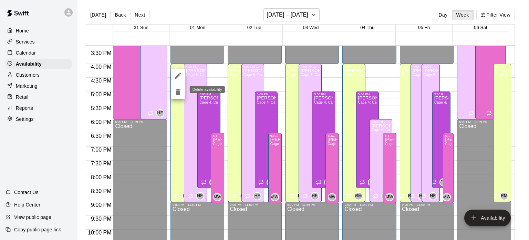
click at [177, 92] on icon "delete" at bounding box center [178, 92] width 5 height 6
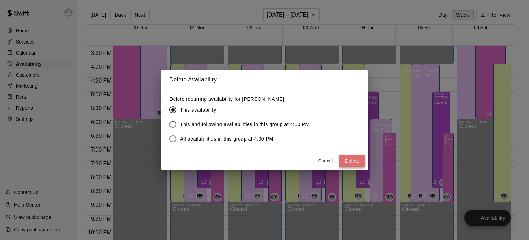
click at [348, 158] on button "Delete" at bounding box center [352, 160] width 26 height 13
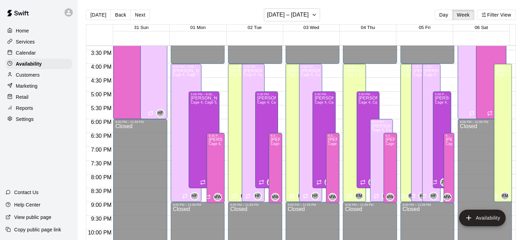
click at [235, 85] on div "Reid Morgan Cage 4, Cage 5, Cage 6" at bounding box center [239, 188] width 19 height 240
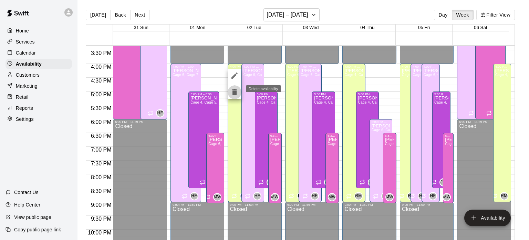
click at [235, 89] on icon "delete" at bounding box center [234, 92] width 5 height 6
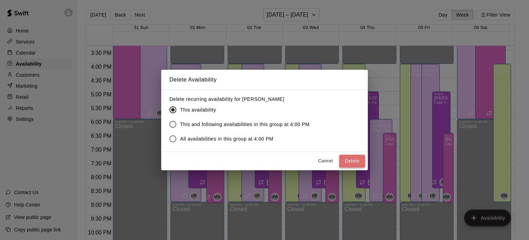
click at [354, 163] on button "Delete" at bounding box center [352, 160] width 26 height 13
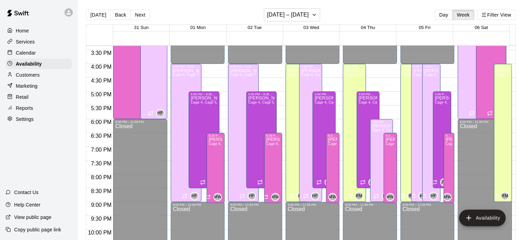
click at [354, 78] on div "Reid Morgan Cage 4, Cage 5, Cage 6" at bounding box center [354, 188] width 19 height 240
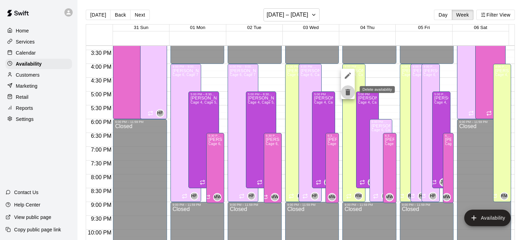
click at [350, 92] on icon "delete" at bounding box center [348, 92] width 5 height 6
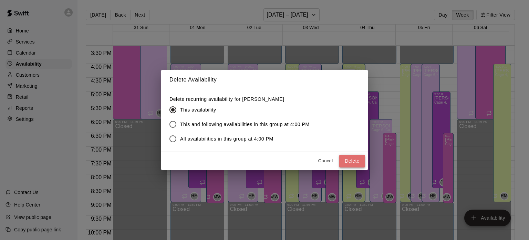
click at [352, 158] on button "Delete" at bounding box center [352, 160] width 26 height 13
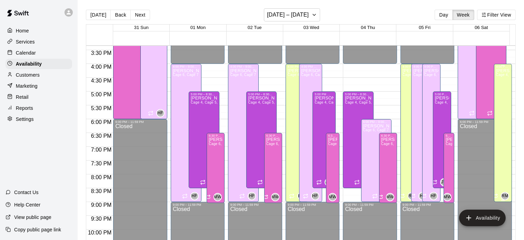
click at [496, 82] on div "Reid Morgan Cage 4, Cage 5, Cage 6" at bounding box center [503, 188] width 14 height 240
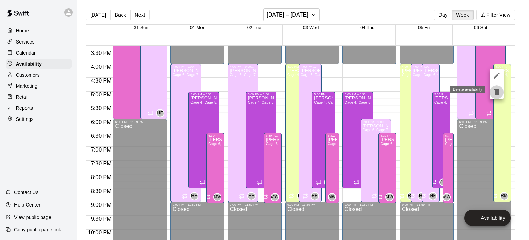
click at [498, 93] on icon "delete" at bounding box center [497, 92] width 5 height 6
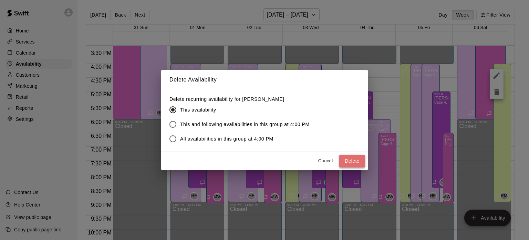
click at [351, 160] on button "Delete" at bounding box center [352, 160] width 26 height 13
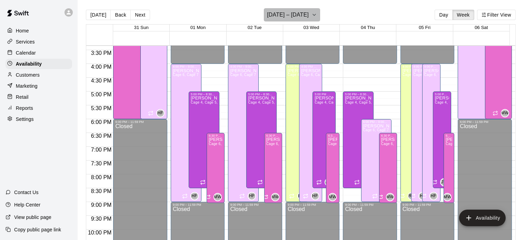
click at [317, 13] on icon "button" at bounding box center [314, 15] width 6 height 8
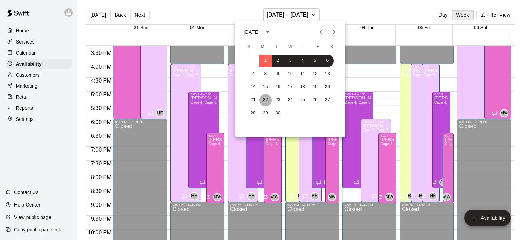
click at [263, 103] on button "22" at bounding box center [266, 100] width 12 height 12
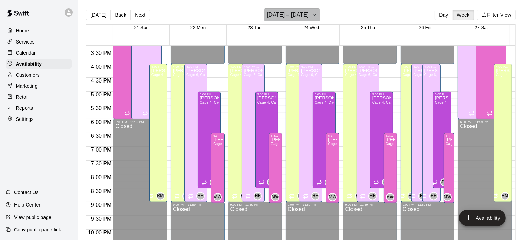
click at [316, 12] on icon "button" at bounding box center [314, 15] width 6 height 8
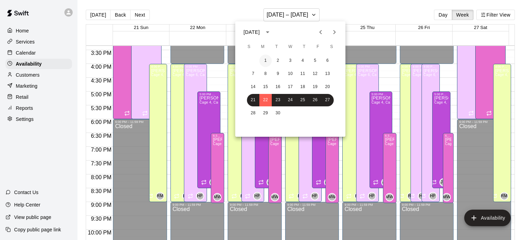
click at [270, 58] on button "1" at bounding box center [266, 60] width 12 height 12
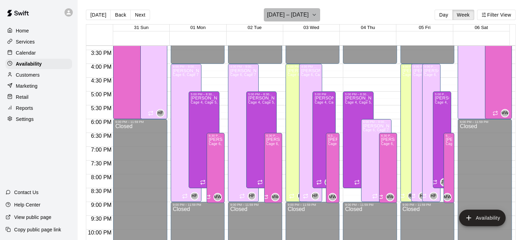
click at [317, 16] on icon "button" at bounding box center [314, 15] width 6 height 8
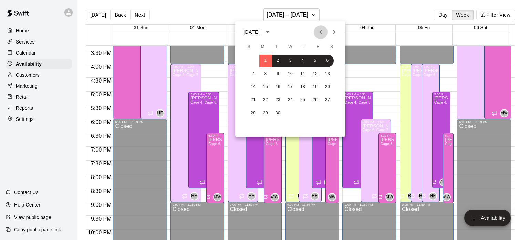
click at [319, 34] on icon "Previous month" at bounding box center [321, 32] width 8 height 8
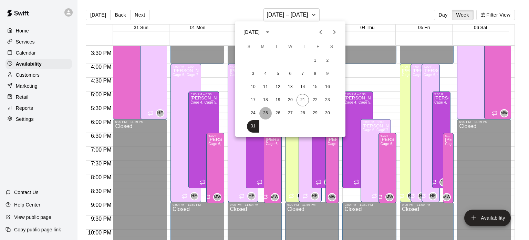
click at [267, 109] on button "25" at bounding box center [266, 113] width 12 height 12
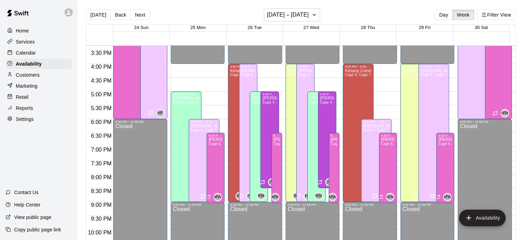
click at [406, 76] on span "Cage 4, Cage 5, Cage 6" at bounding box center [422, 75] width 40 height 4
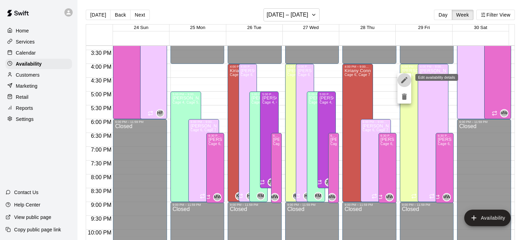
click at [406, 79] on icon "edit" at bounding box center [405, 80] width 6 height 6
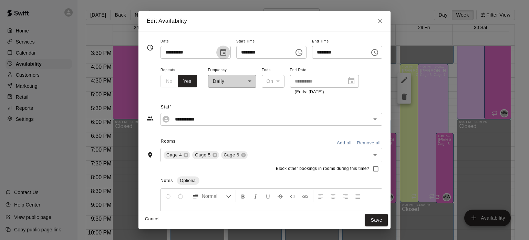
click at [219, 55] on icon "Choose date, selected date is Aug 29, 2025" at bounding box center [223, 52] width 8 height 8
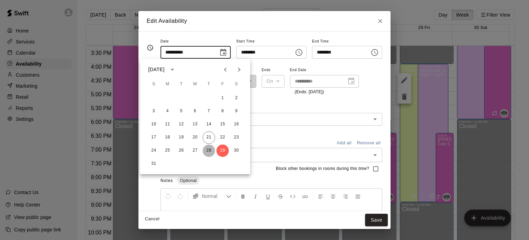
click at [210, 146] on button "28" at bounding box center [209, 150] width 12 height 12
type input "**********"
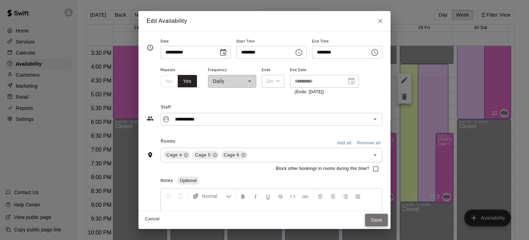
click at [388, 222] on button "Save" at bounding box center [376, 219] width 23 height 13
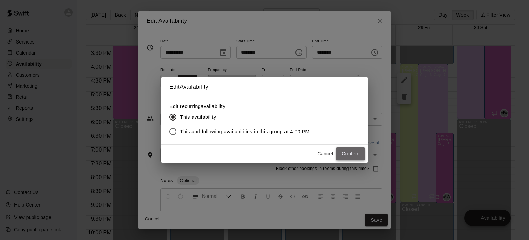
click at [353, 152] on button "Confirm" at bounding box center [350, 153] width 29 height 13
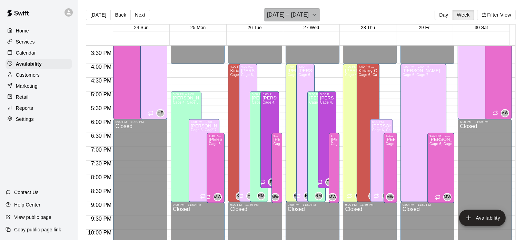
click at [314, 18] on button "[DATE] – [DATE]" at bounding box center [292, 14] width 56 height 13
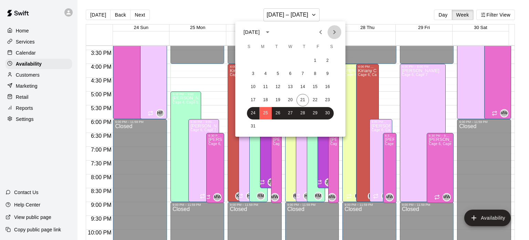
click at [336, 34] on icon "Next month" at bounding box center [335, 32] width 8 height 8
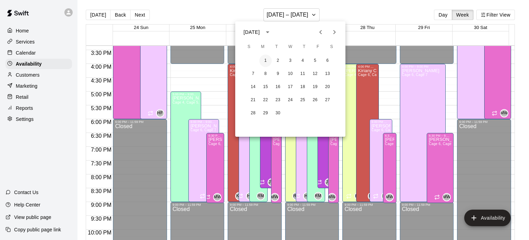
click at [266, 64] on button "1" at bounding box center [266, 60] width 12 height 12
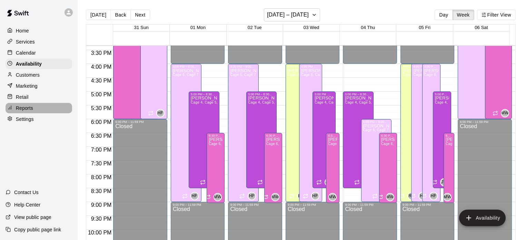
click at [31, 111] on p "Reports" at bounding box center [24, 107] width 17 height 7
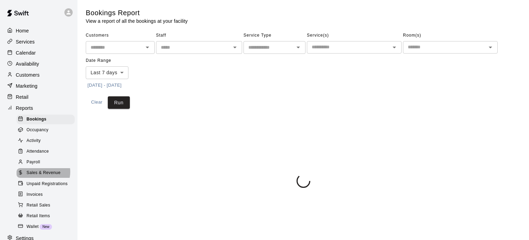
click at [41, 176] on span "Sales & Revenue" at bounding box center [44, 172] width 34 height 7
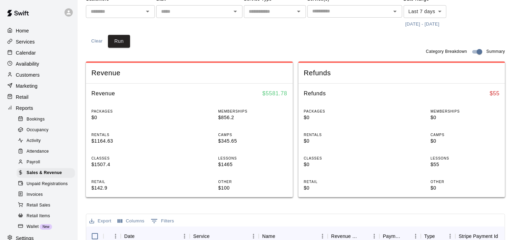
scroll to position [58, 0]
click at [34, 51] on p "Calendar" at bounding box center [26, 52] width 20 height 7
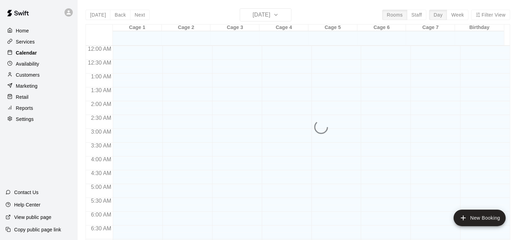
scroll to position [345, 0]
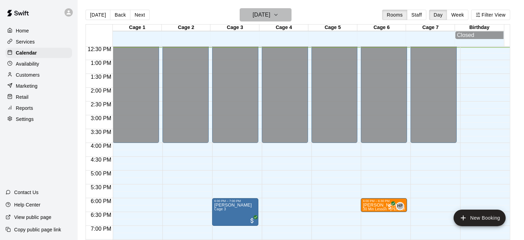
click at [278, 19] on icon "button" at bounding box center [276, 15] width 6 height 8
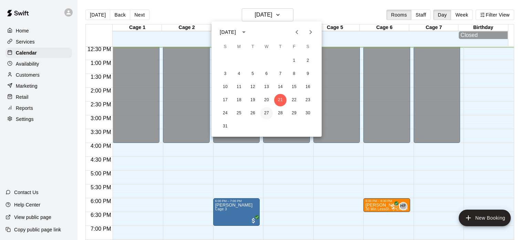
click at [272, 114] on button "27" at bounding box center [267, 113] width 12 height 12
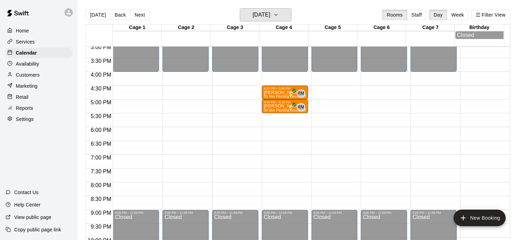
scroll to position [417, 0]
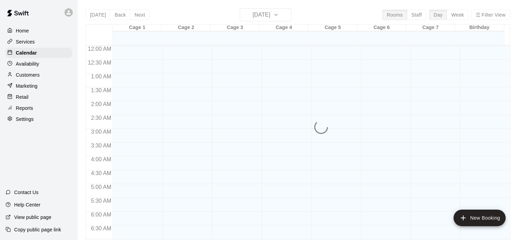
scroll to position [346, 0]
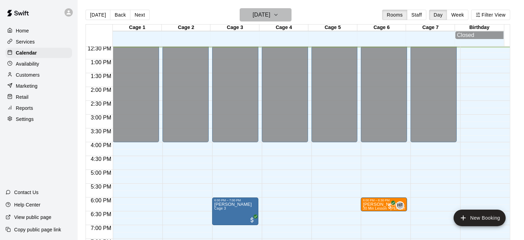
click at [265, 13] on h6 "[DATE]" at bounding box center [261, 15] width 18 height 10
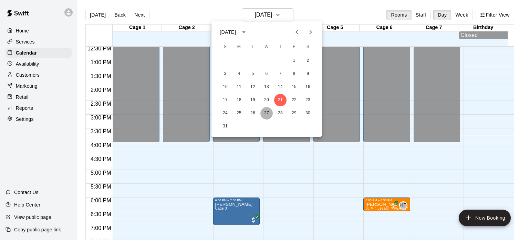
click at [266, 111] on button "27" at bounding box center [267, 113] width 12 height 12
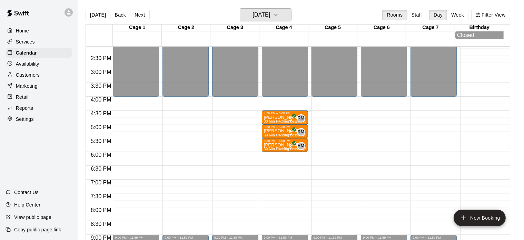
scroll to position [393, 0]
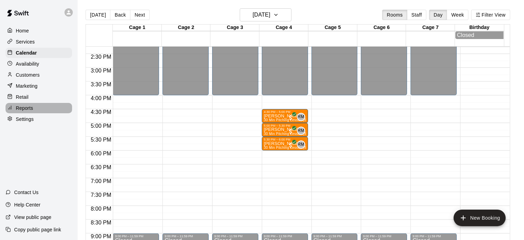
click at [38, 109] on div "Reports" at bounding box center [39, 108] width 67 height 10
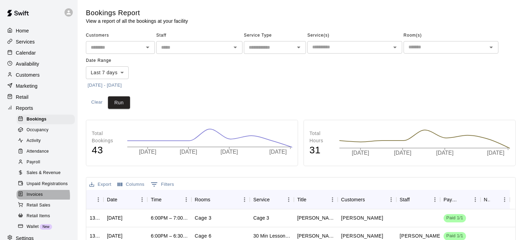
click at [37, 198] on span "Invoices" at bounding box center [35, 194] width 16 height 7
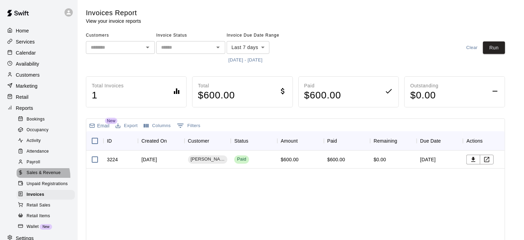
click at [34, 177] on div "Sales & Revenue" at bounding box center [46, 173] width 58 height 10
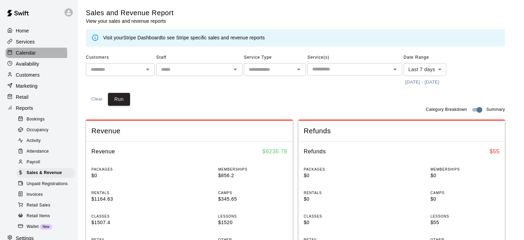
click at [31, 55] on p "Calendar" at bounding box center [26, 52] width 20 height 7
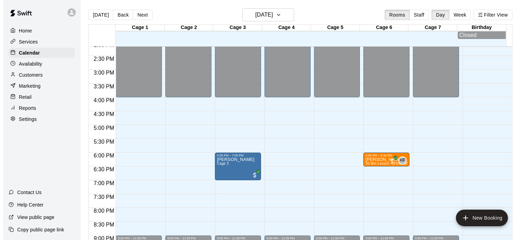
scroll to position [391, 0]
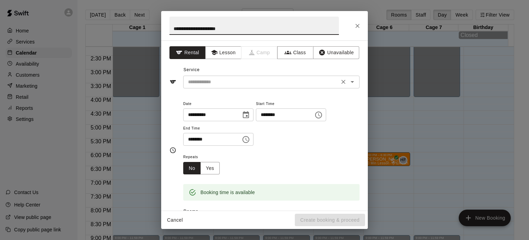
type input "**********"
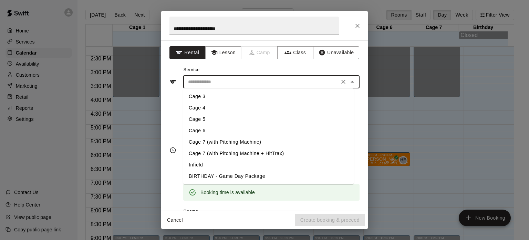
click at [208, 79] on input "text" at bounding box center [261, 82] width 152 height 9
click at [195, 120] on li "Cage 5" at bounding box center [268, 118] width 171 height 11
type input "******"
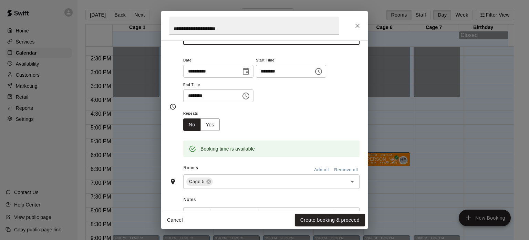
scroll to position [44, 0]
click at [323, 72] on icon "Choose time, selected time is 5:45 PM" at bounding box center [319, 71] width 8 height 8
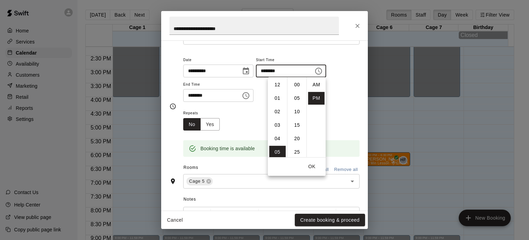
scroll to position [12, 0]
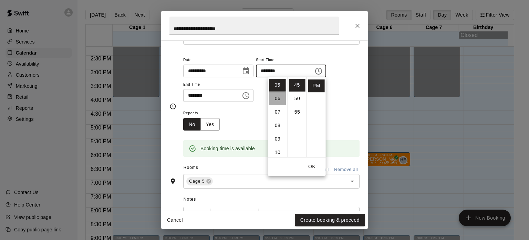
click at [278, 99] on li "06" at bounding box center [278, 98] width 17 height 13
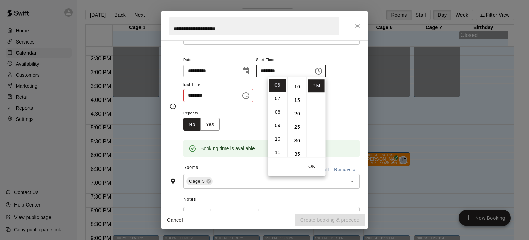
scroll to position [0, 0]
click at [295, 84] on li "00" at bounding box center [297, 84] width 17 height 13
type input "********"
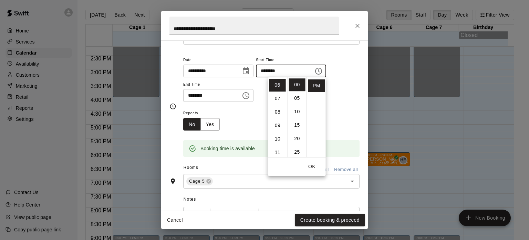
click at [250, 96] on icon "Choose time, selected time is 6:15 PM" at bounding box center [246, 95] width 8 height 8
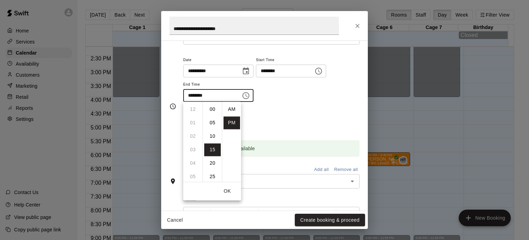
scroll to position [12, 0]
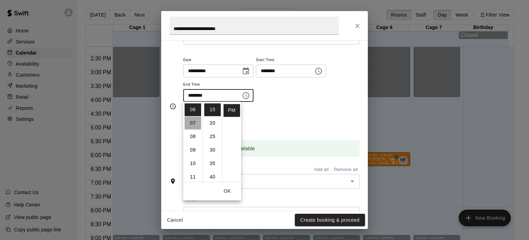
click at [194, 124] on li "07" at bounding box center [193, 122] width 17 height 13
click at [208, 110] on li "00" at bounding box center [212, 109] width 17 height 13
type input "********"
click at [276, 116] on div "Repeats No Yes" at bounding box center [271, 120] width 176 height 22
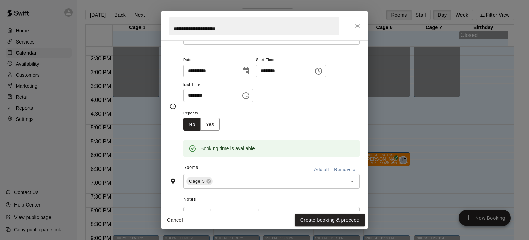
scroll to position [60, 0]
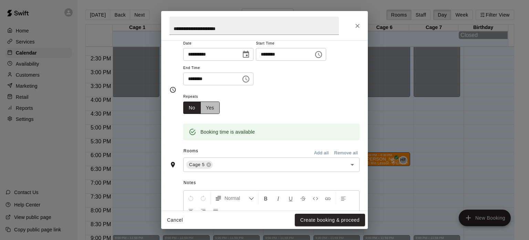
click at [212, 106] on button "Yes" at bounding box center [210, 107] width 19 height 13
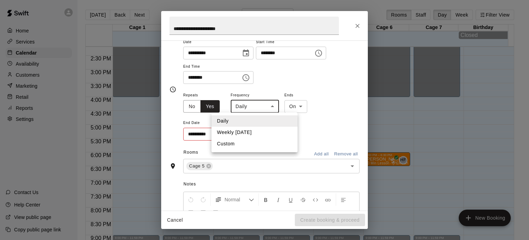
click at [273, 104] on body "Home Services Calendar Availability Customers Marketing Retail Reports Settings…" at bounding box center [264, 125] width 529 height 251
click at [253, 134] on li "Weekly on Thursday" at bounding box center [255, 131] width 86 height 11
type input "******"
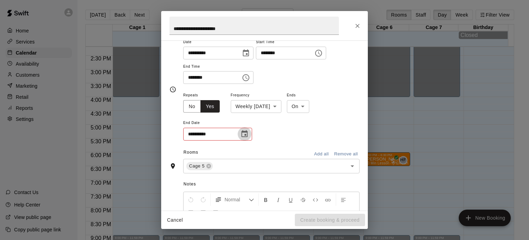
click at [245, 131] on icon "Choose date" at bounding box center [245, 133] width 6 height 7
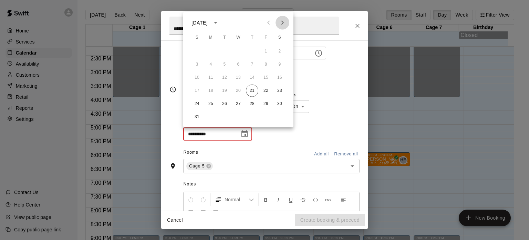
click at [283, 23] on icon "Next month" at bounding box center [283, 23] width 2 height 4
click at [253, 92] on button "20" at bounding box center [252, 90] width 12 height 12
type input "**********"
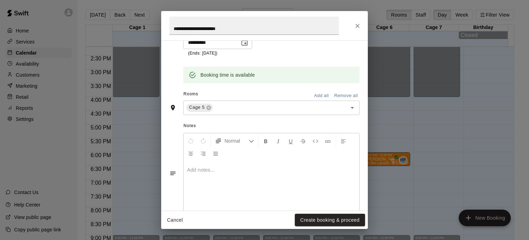
scroll to position [168, 0]
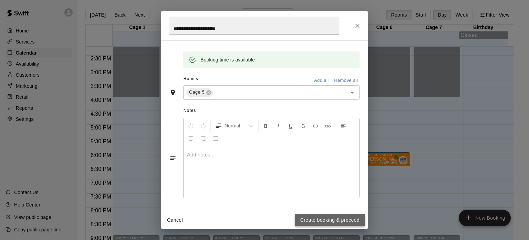
click at [323, 221] on button "Create booking & proceed" at bounding box center [330, 219] width 70 height 13
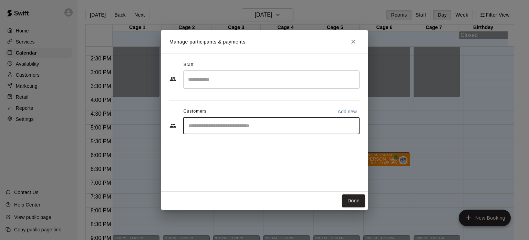
click at [230, 128] on input "Start typing to search customers..." at bounding box center [271, 125] width 170 height 7
type input "*****"
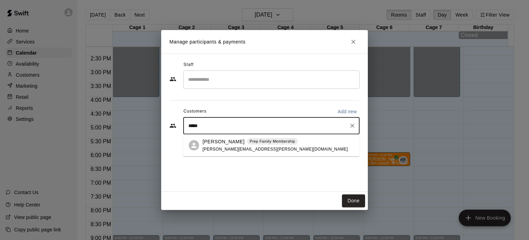
click at [212, 143] on p "[PERSON_NAME]" at bounding box center [224, 141] width 42 height 7
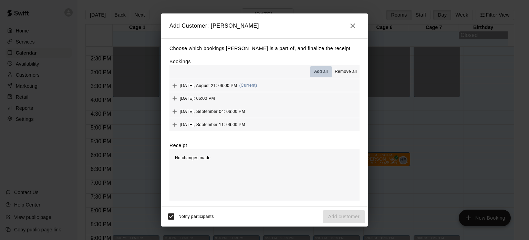
click at [315, 71] on span "Add all" at bounding box center [321, 71] width 14 height 7
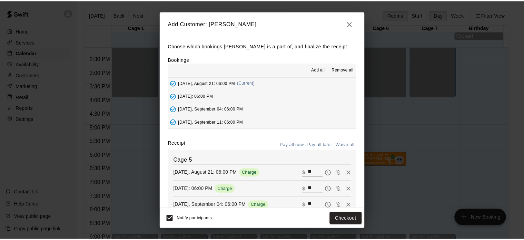
scroll to position [33, 0]
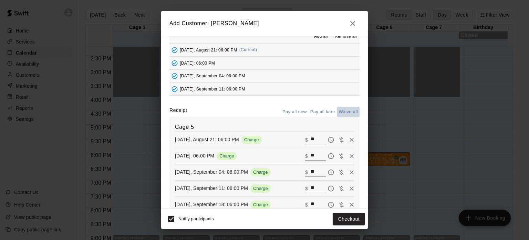
click at [344, 113] on button "Waive all" at bounding box center [348, 111] width 23 height 11
type input "*"
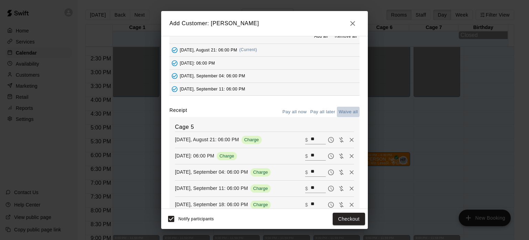
type input "*"
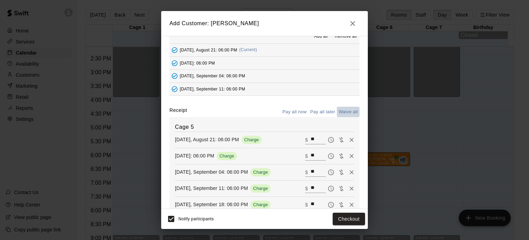
type input "*"
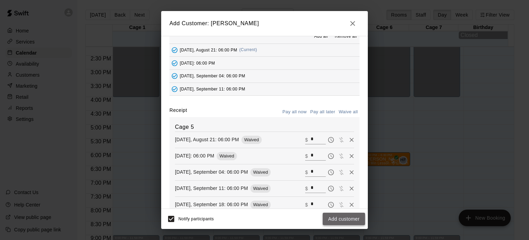
click at [345, 216] on button "Add customer" at bounding box center [344, 218] width 42 height 13
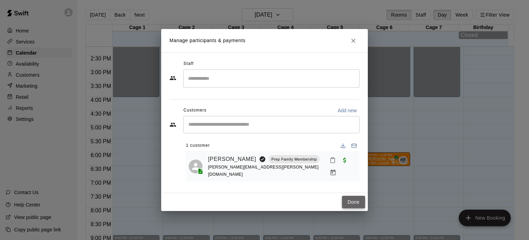
click at [357, 197] on button "Done" at bounding box center [353, 201] width 23 height 13
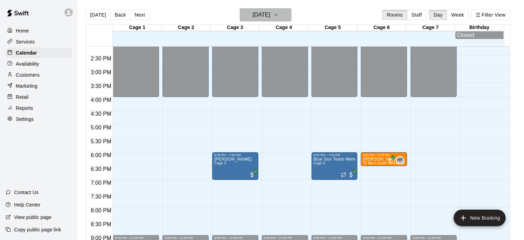
click at [278, 18] on icon "button" at bounding box center [276, 15] width 6 height 8
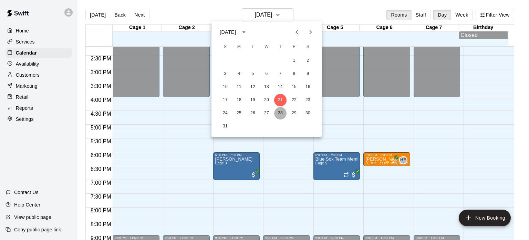
click at [281, 112] on button "28" at bounding box center [280, 113] width 12 height 12
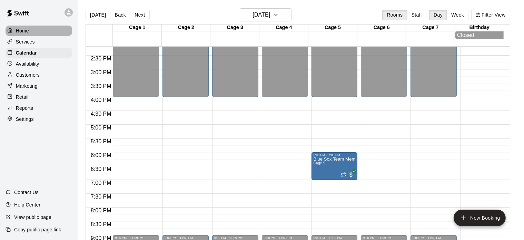
click at [29, 34] on div "Home" at bounding box center [39, 31] width 67 height 10
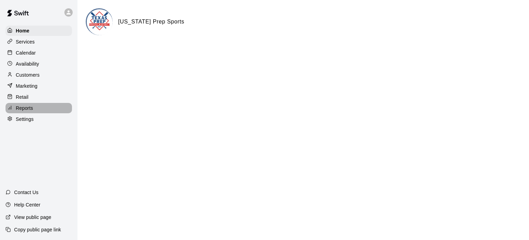
click at [27, 111] on p "Reports" at bounding box center [24, 107] width 17 height 7
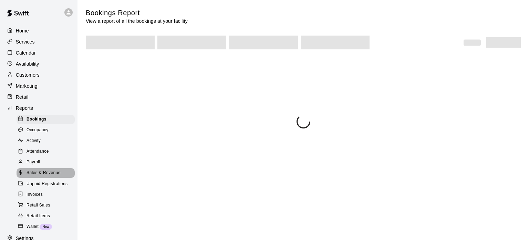
click at [47, 176] on span "Sales & Revenue" at bounding box center [44, 172] width 34 height 7
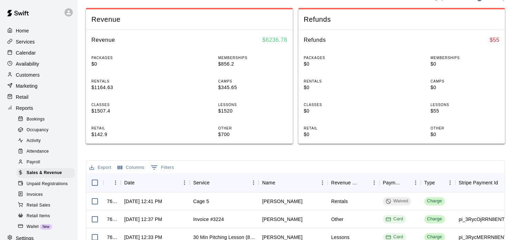
scroll to position [112, 0]
